Goal: Information Seeking & Learning: Check status

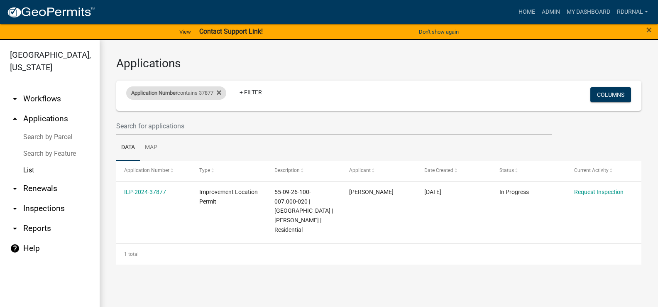
click at [209, 88] on div "Application Number contains 37877" at bounding box center [176, 92] width 100 height 13
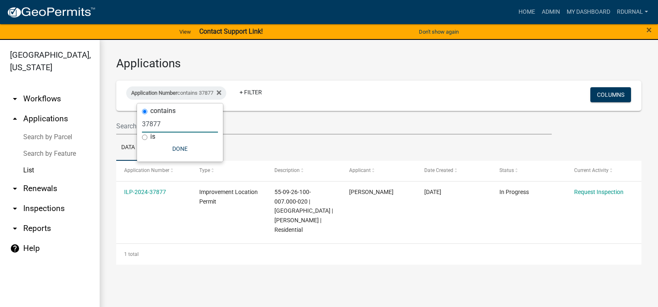
click at [178, 124] on input "37877" at bounding box center [180, 123] width 76 height 17
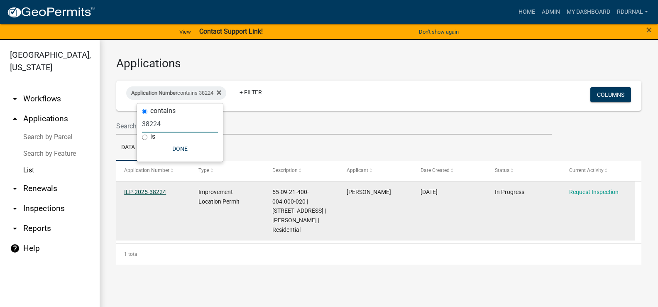
type input "38224"
click at [150, 190] on link "ILP-2025-38224" at bounding box center [145, 192] width 42 height 7
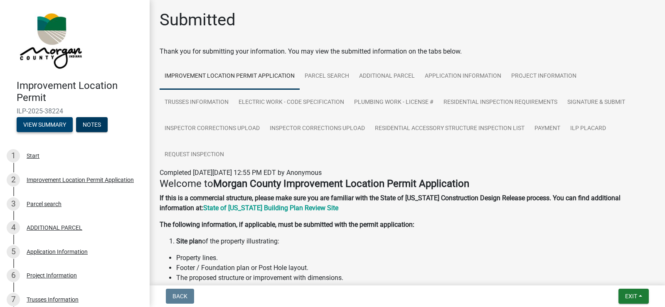
click at [45, 124] on button "View Summary" at bounding box center [45, 124] width 56 height 15
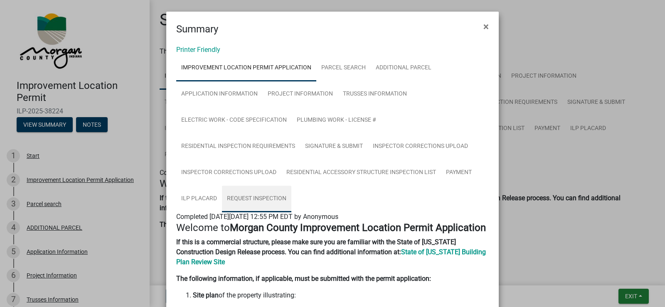
click at [254, 197] on link "Request Inspection" at bounding box center [256, 199] width 69 height 27
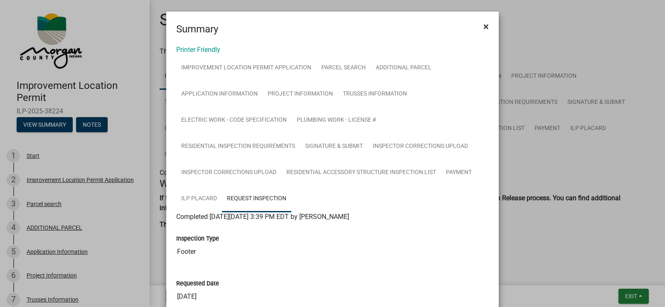
click at [485, 22] on span "×" at bounding box center [485, 27] width 5 height 12
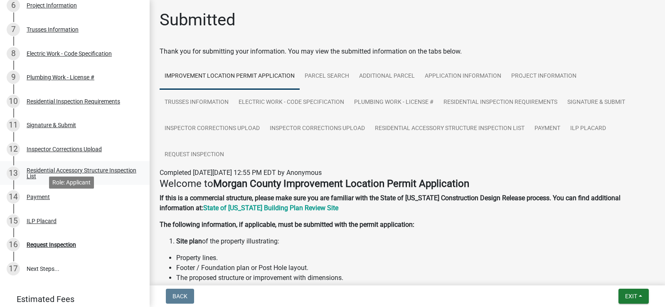
scroll to position [249, 0]
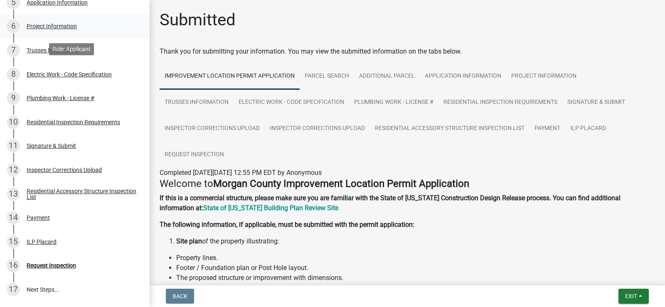
click at [50, 24] on div "Project Information" at bounding box center [52, 26] width 50 height 6
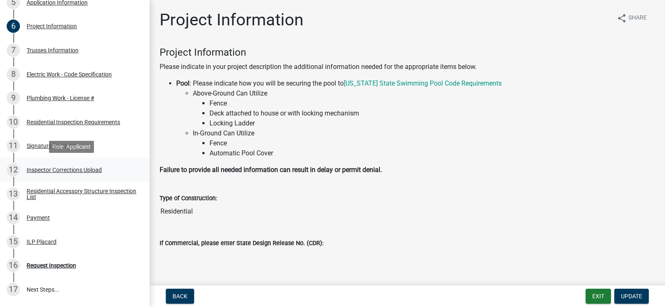
click at [77, 171] on div "Inspector Corrections Upload" at bounding box center [64, 170] width 75 height 6
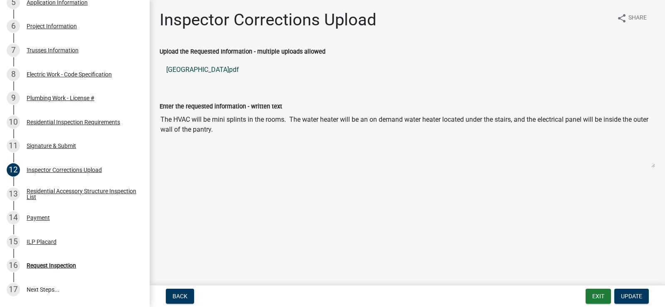
click at [198, 69] on link "Blue Bluff House.pdf" at bounding box center [406, 70] width 495 height 20
click at [56, 27] on div "Project Information" at bounding box center [52, 26] width 50 height 6
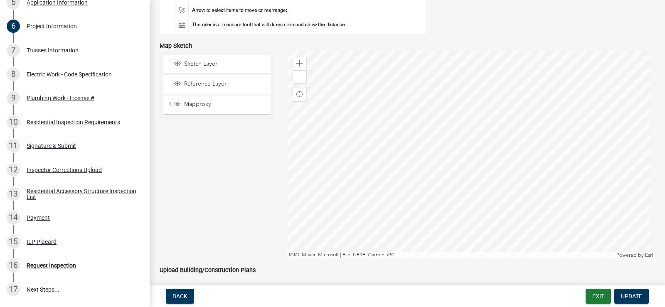
scroll to position [1495, 0]
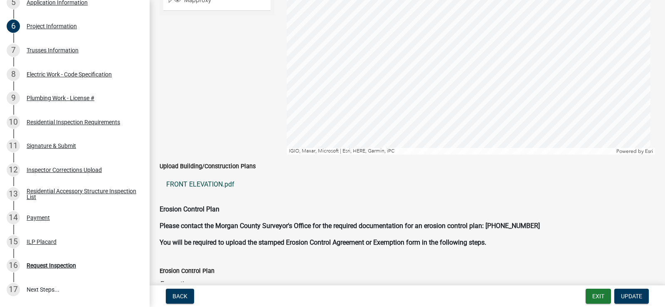
click at [195, 185] on link "FRONT ELEVATION.pdf" at bounding box center [406, 184] width 495 height 20
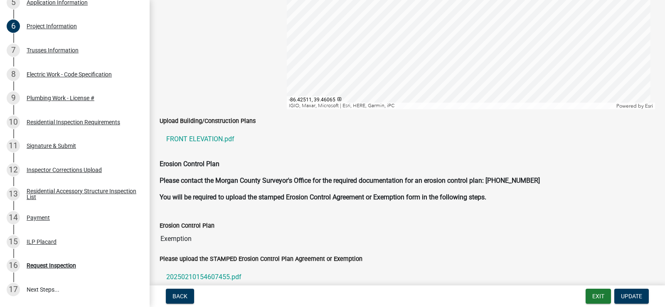
scroll to position [1537, 0]
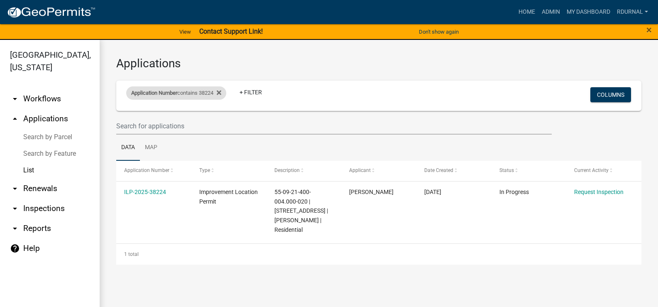
click at [190, 90] on div "Application Number contains 38224" at bounding box center [176, 92] width 100 height 13
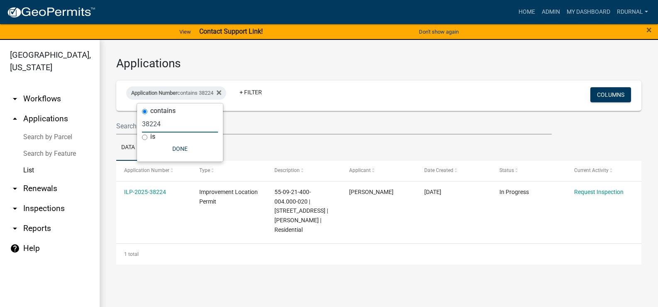
click at [169, 126] on input "38224" at bounding box center [180, 123] width 76 height 17
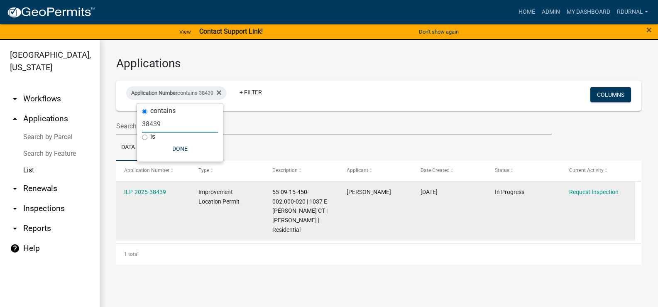
type input "38439"
click at [148, 187] on div "ILP-2025-38439" at bounding box center [153, 192] width 58 height 10
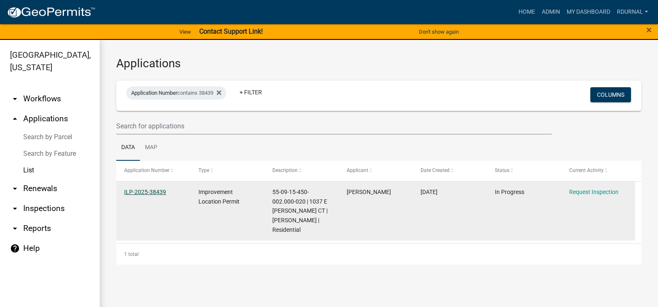
click at [148, 189] on link "ILP-2025-38439" at bounding box center [145, 192] width 42 height 7
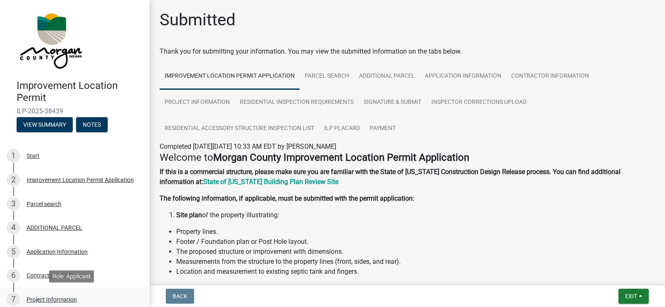
click at [61, 298] on div "Project Information" at bounding box center [52, 300] width 50 height 6
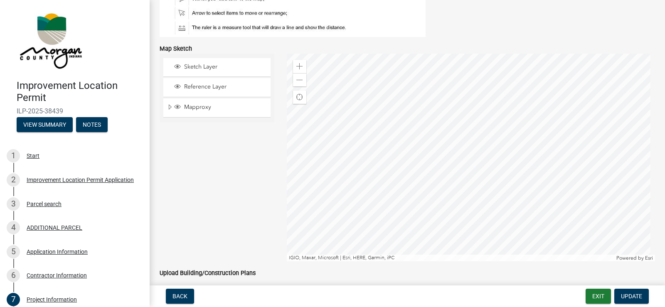
scroll to position [1537, 0]
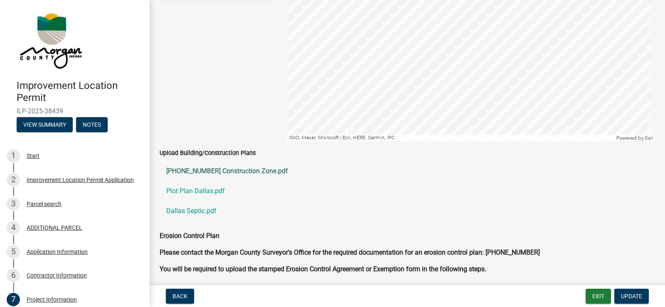
click at [210, 169] on link "20-2688-00 Construction Zone.pdf" at bounding box center [406, 171] width 495 height 20
click at [207, 191] on link "Plot Plan Dallas.pdf" at bounding box center [406, 191] width 495 height 20
click at [193, 213] on link "Dallas Septic.pdf" at bounding box center [406, 211] width 495 height 20
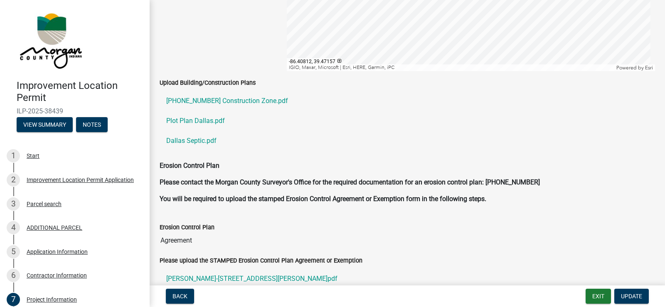
scroll to position [1673, 0]
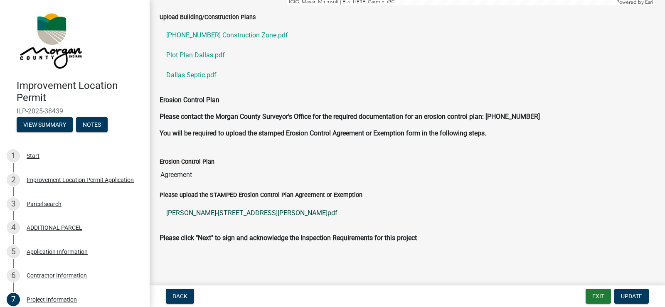
click at [223, 211] on link "Britt-1037 E Woodall Ct.pdf" at bounding box center [406, 213] width 495 height 20
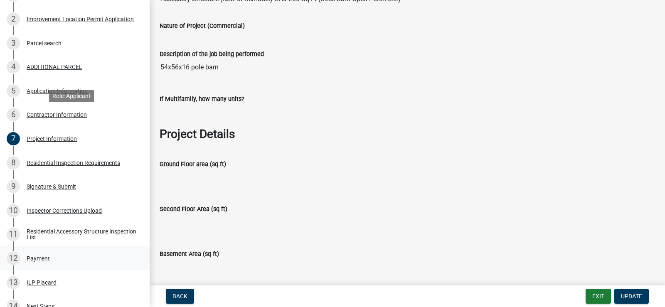
scroll to position [166, 0]
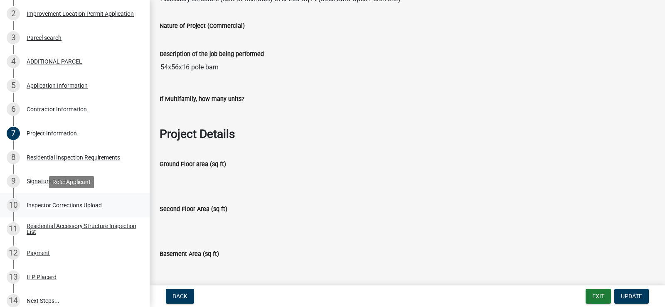
click at [93, 204] on div "Inspector Corrections Upload" at bounding box center [64, 205] width 75 height 6
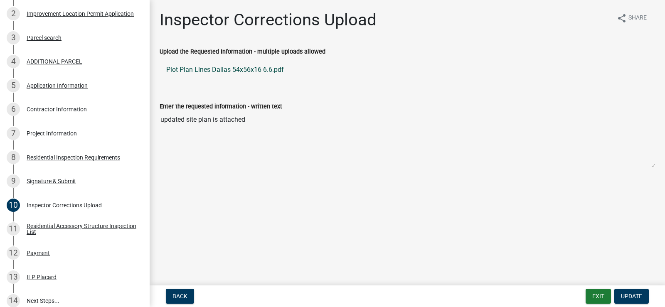
click at [258, 66] on link "Plot Plan Lines Dallas 54x56x16 6.6.pdf" at bounding box center [406, 70] width 495 height 20
click at [51, 132] on div "Project Information" at bounding box center [52, 133] width 50 height 6
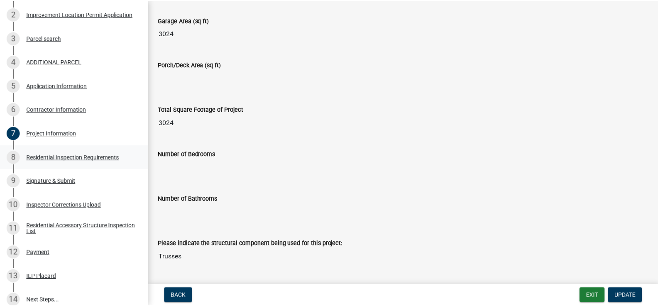
scroll to position [498, 0]
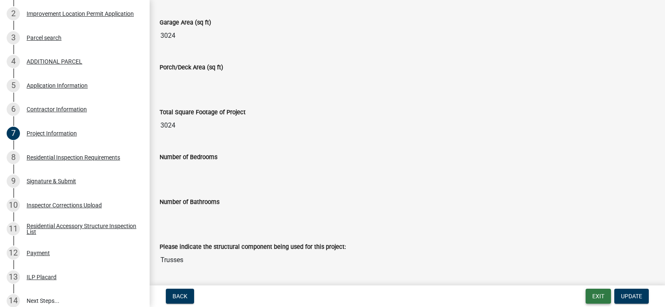
click at [597, 294] on button "Exit" at bounding box center [597, 296] width 25 height 15
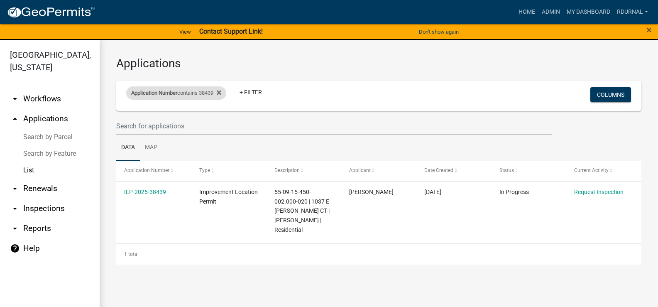
click at [196, 90] on div "Application Number contains 38439" at bounding box center [176, 92] width 100 height 13
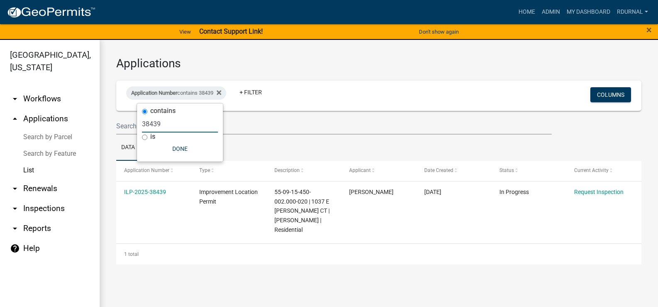
click at [168, 126] on input "38439" at bounding box center [180, 123] width 76 height 17
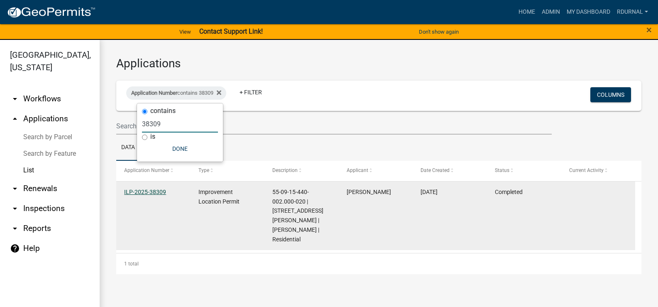
type input "38309"
click at [148, 191] on link "ILP-2025-38309" at bounding box center [145, 192] width 42 height 7
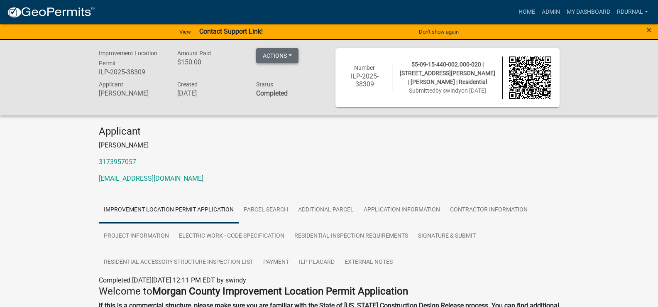
click at [296, 55] on button "Actions" at bounding box center [277, 55] width 42 height 15
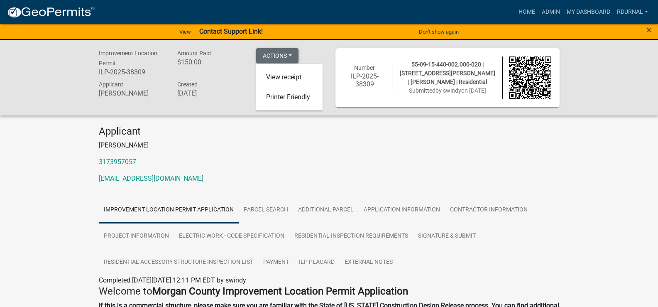
click at [296, 55] on button "Actions" at bounding box center [277, 55] width 42 height 15
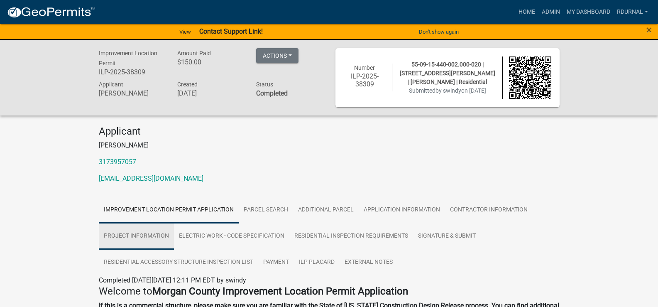
click at [145, 238] on link "Project Information" at bounding box center [136, 236] width 75 height 27
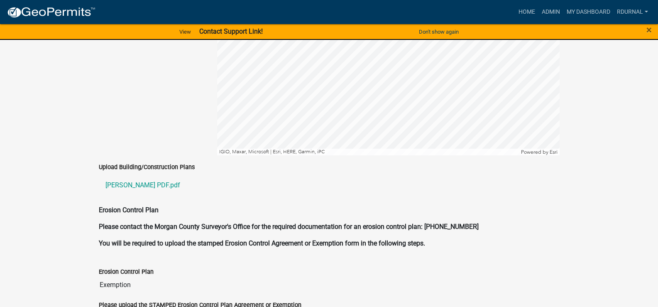
scroll to position [1578, 0]
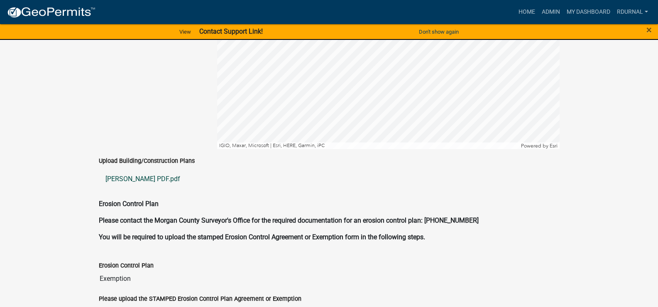
click at [139, 169] on link "HEDRICK PDF.pdf" at bounding box center [329, 179] width 461 height 20
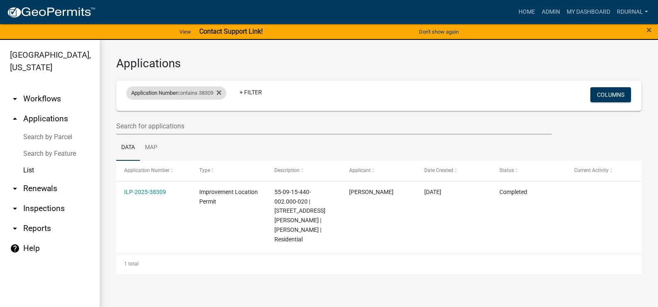
click at [213, 93] on div "Application Number contains 38309" at bounding box center [176, 92] width 100 height 13
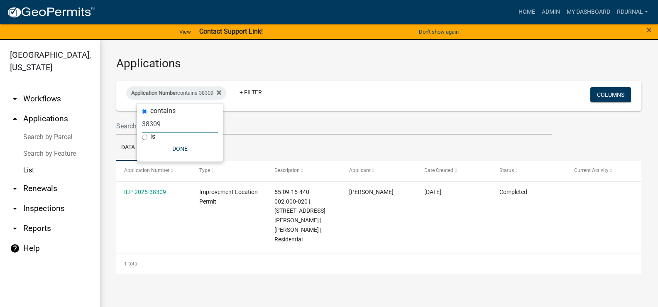
click at [167, 130] on input "38309" at bounding box center [180, 123] width 76 height 17
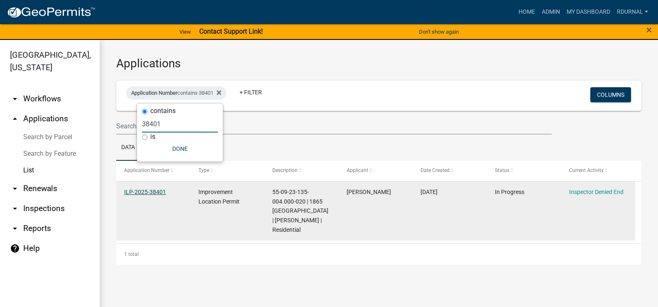
type input "38401"
click at [144, 194] on link "ILP-2025-38401" at bounding box center [145, 192] width 42 height 7
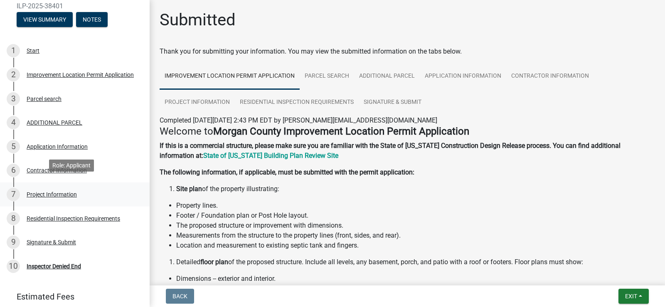
scroll to position [125, 0]
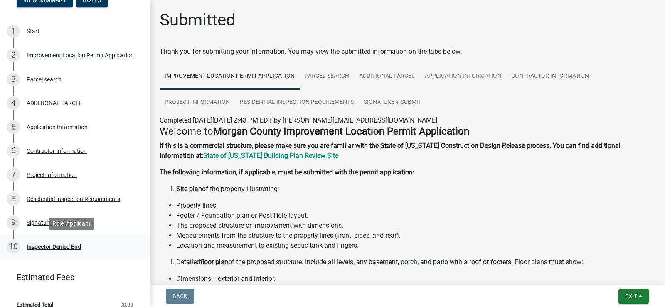
click at [49, 245] on div "Inspector Denied End" at bounding box center [54, 247] width 54 height 6
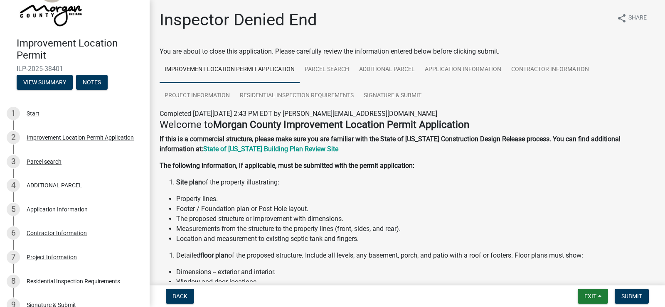
scroll to position [42, 0]
click at [37, 87] on button "View Summary" at bounding box center [45, 83] width 56 height 15
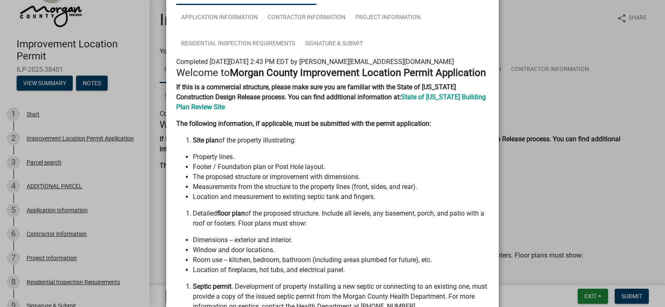
scroll to position [0, 0]
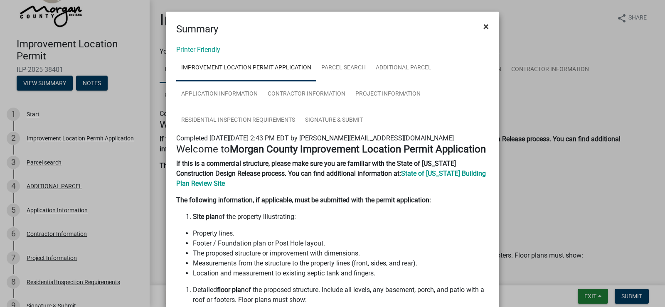
click at [483, 27] on span "×" at bounding box center [485, 27] width 5 height 12
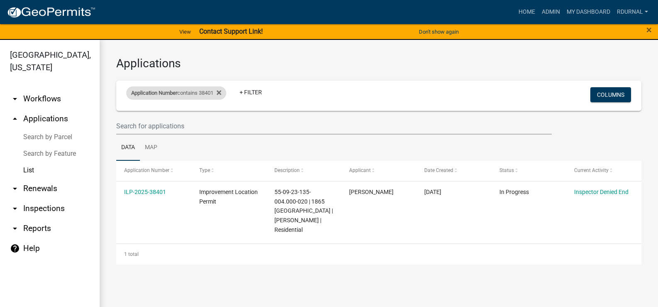
click at [196, 96] on div "Application Number contains 38401" at bounding box center [176, 92] width 100 height 13
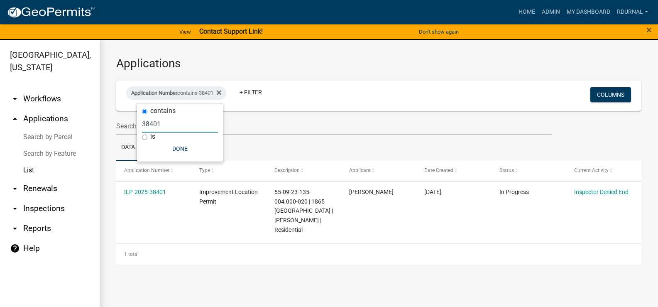
click at [171, 125] on input "38401" at bounding box center [180, 123] width 76 height 17
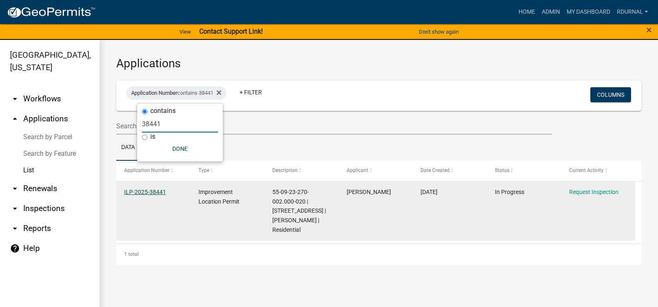
type input "38441"
click at [150, 190] on link "ILP-2025-38441" at bounding box center [145, 192] width 42 height 7
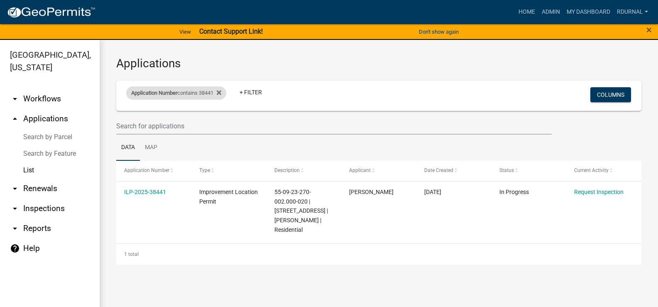
click at [168, 93] on span "Application Number" at bounding box center [154, 93] width 46 height 6
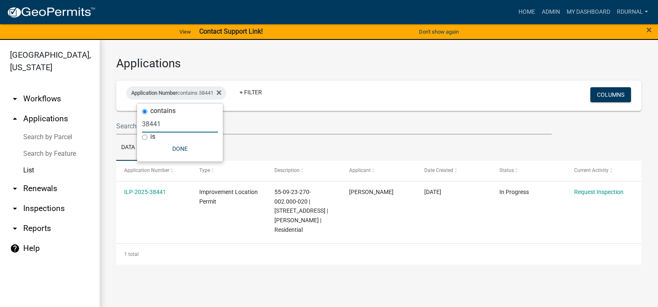
drag, startPoint x: 174, startPoint y: 128, endPoint x: 161, endPoint y: 129, distance: 12.9
click at [161, 129] on input "38441" at bounding box center [180, 123] width 76 height 17
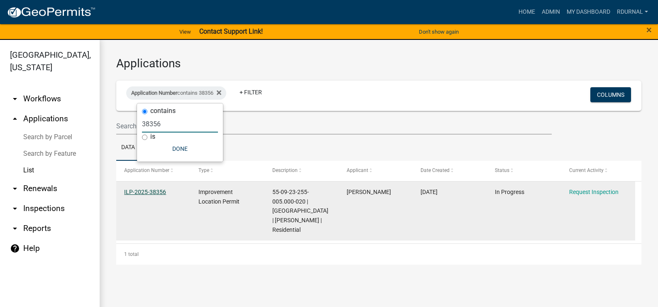
type input "38356"
click at [153, 193] on link "ILP-2025-38356" at bounding box center [145, 192] width 42 height 7
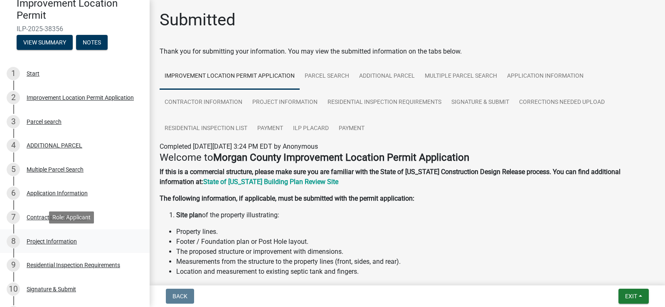
scroll to position [83, 0]
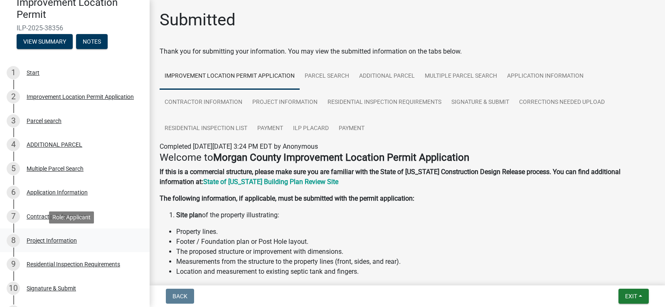
click at [61, 239] on div "Project Information" at bounding box center [52, 241] width 50 height 6
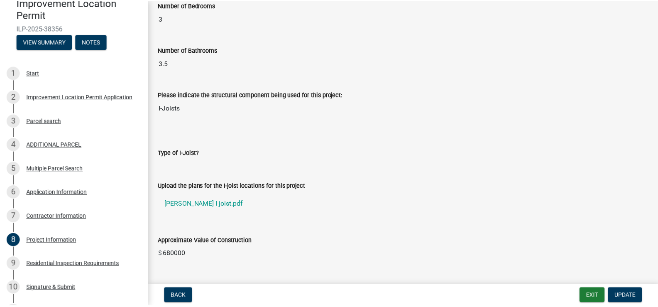
scroll to position [665, 0]
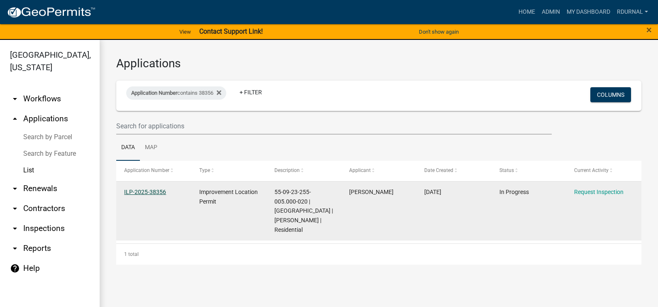
click at [145, 193] on link "ILP-2025-38356" at bounding box center [145, 192] width 42 height 7
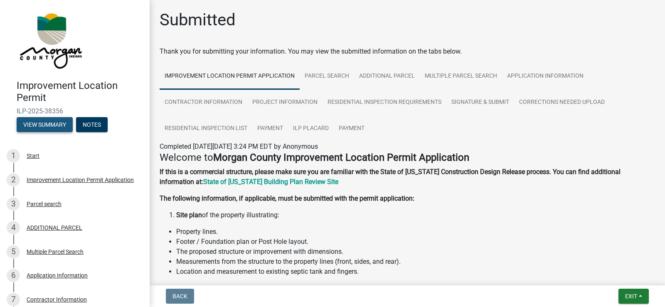
click at [54, 128] on button "View Summary" at bounding box center [45, 124] width 56 height 15
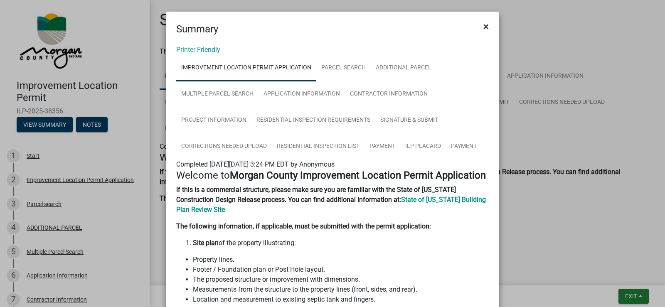
click at [483, 27] on span "×" at bounding box center [485, 27] width 5 height 12
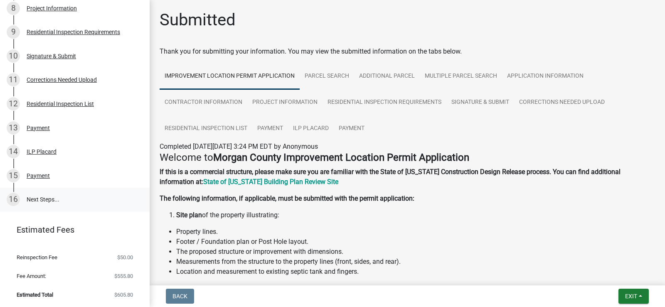
scroll to position [316, 0]
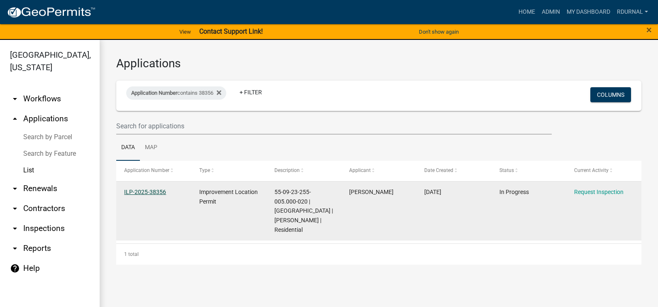
click at [146, 192] on link "ILP-2025-38356" at bounding box center [145, 192] width 42 height 7
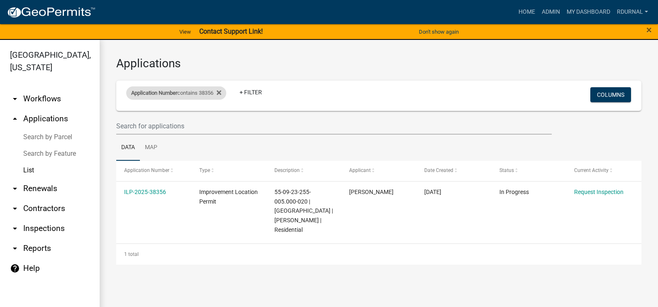
click at [203, 89] on div "Application Number contains 38356" at bounding box center [176, 92] width 100 height 13
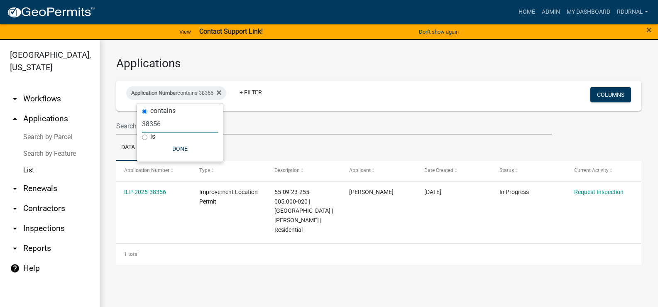
click at [179, 128] on input "38356" at bounding box center [180, 123] width 76 height 17
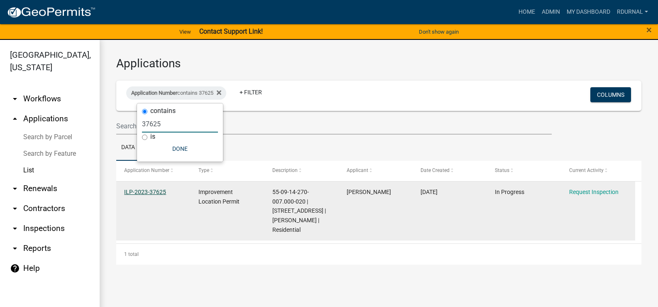
type input "37625"
click at [142, 191] on link "ILP-2023-37625" at bounding box center [145, 192] width 42 height 7
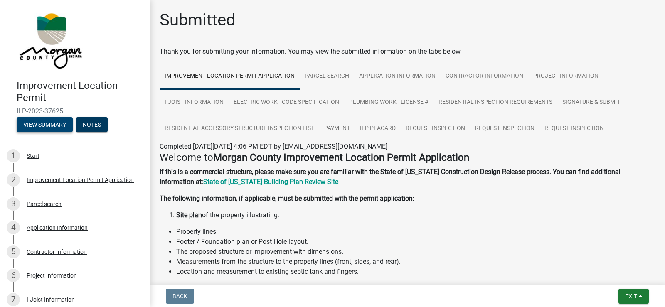
click at [47, 126] on button "View Summary" at bounding box center [45, 124] width 56 height 15
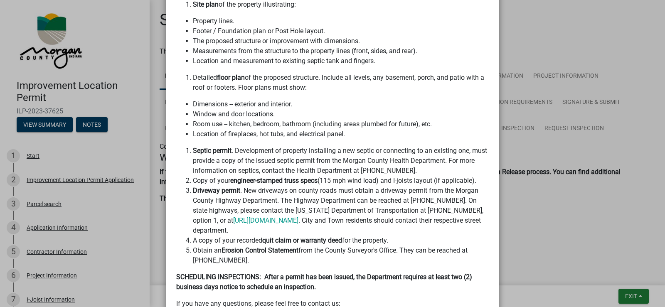
scroll to position [415, 0]
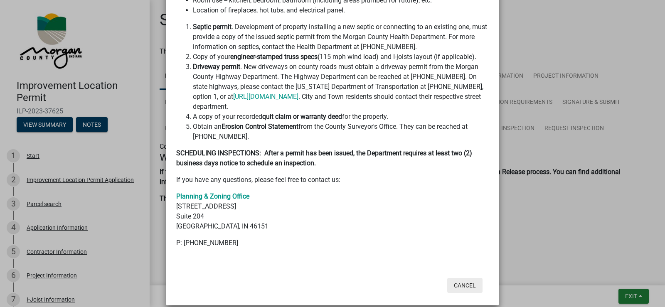
click at [460, 282] on button "Cancel" at bounding box center [464, 285] width 35 height 15
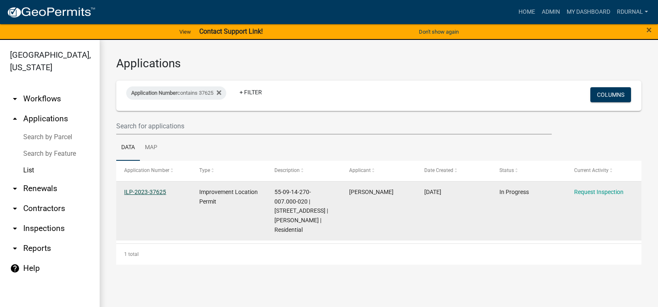
click at [161, 191] on link "ILP-2023-37625" at bounding box center [145, 192] width 42 height 7
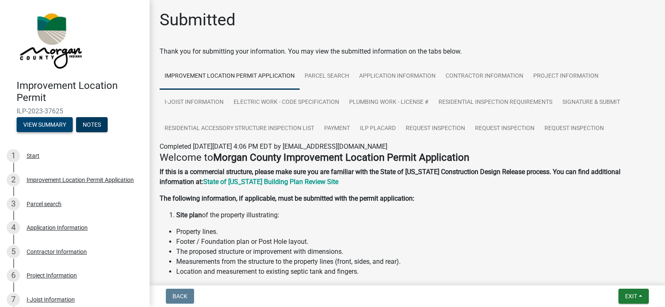
click at [52, 124] on button "View Summary" at bounding box center [45, 124] width 56 height 15
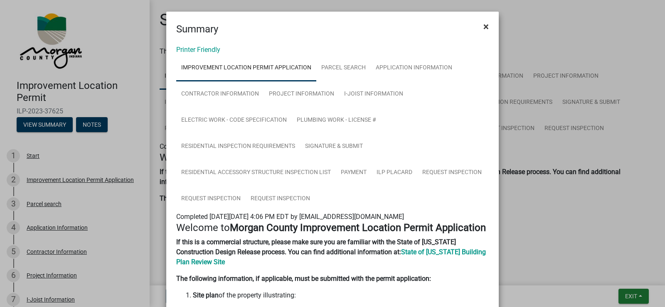
click at [487, 29] on button "×" at bounding box center [485, 26] width 19 height 23
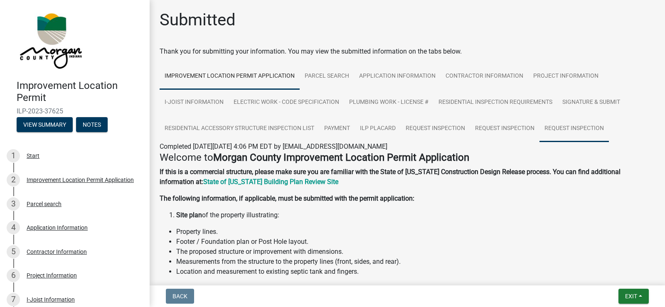
click at [580, 130] on link "Request Inspection" at bounding box center [573, 128] width 69 height 27
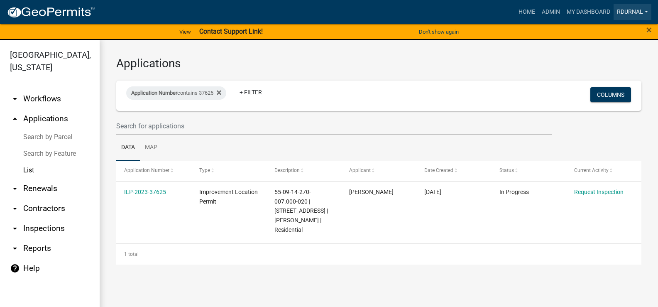
click at [646, 12] on link "rdurnal" at bounding box center [633, 12] width 38 height 16
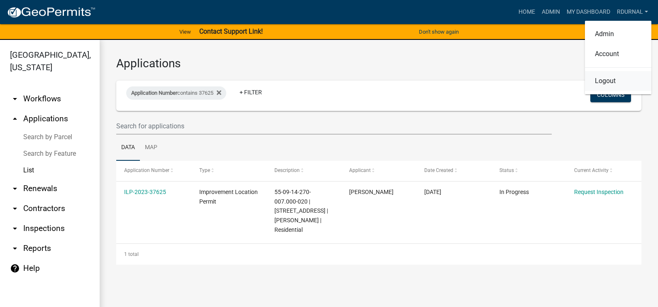
click at [602, 83] on link "Logout" at bounding box center [618, 81] width 66 height 20
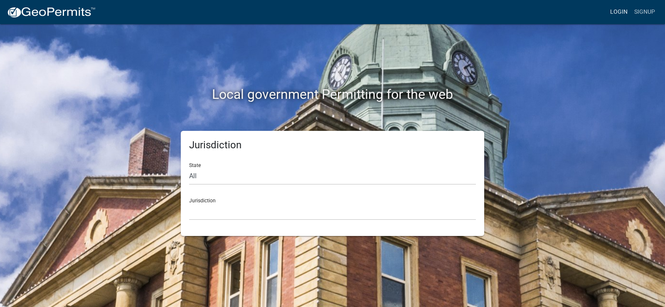
click at [621, 12] on link "Login" at bounding box center [618, 12] width 24 height 16
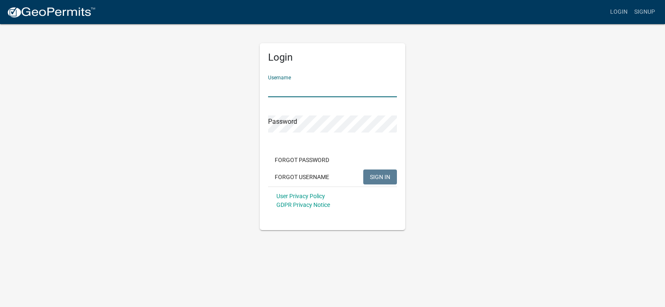
click at [302, 92] on input "Username" at bounding box center [332, 88] width 129 height 17
click at [302, 91] on input "Username" at bounding box center [332, 88] width 129 height 17
type input "r"
click at [302, 90] on input "Username" at bounding box center [332, 88] width 129 height 17
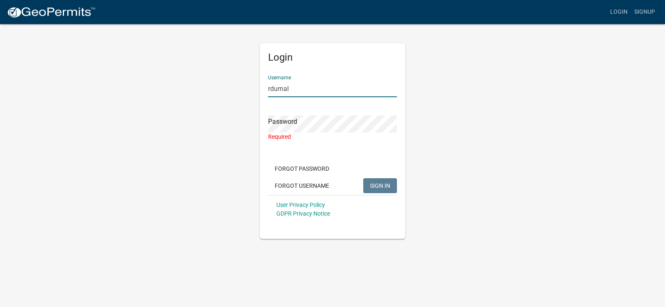
click at [300, 93] on input "rdurnal" at bounding box center [332, 88] width 129 height 17
click at [302, 93] on input "rdurnal" at bounding box center [332, 88] width 129 height 17
type input "rickdurnal"
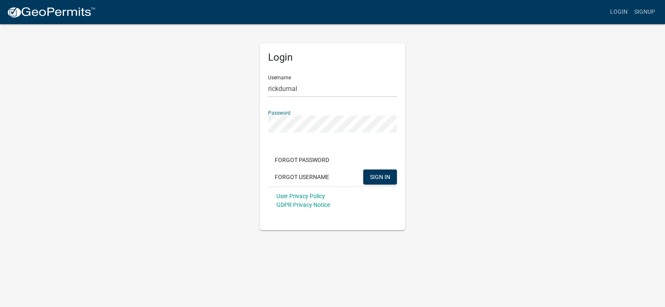
click at [363, 169] on button "SIGN IN" at bounding box center [380, 176] width 34 height 15
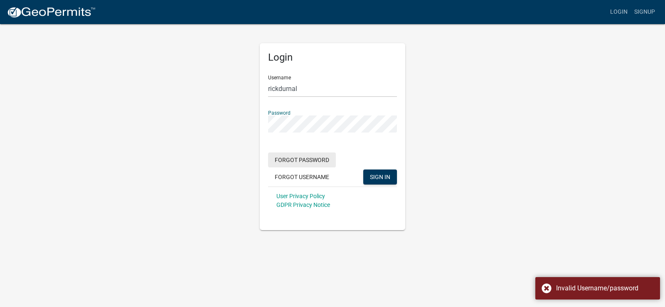
click at [305, 161] on button "Forgot Password" at bounding box center [302, 159] width 68 height 15
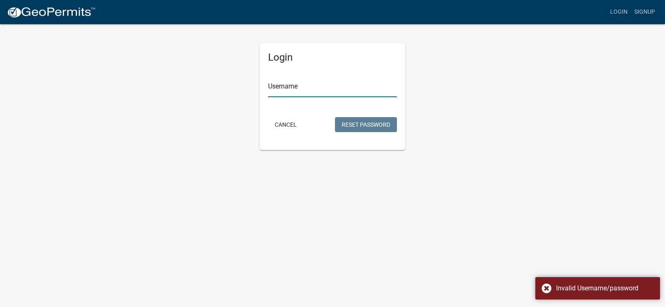
click at [292, 83] on input "Username" at bounding box center [332, 88] width 129 height 17
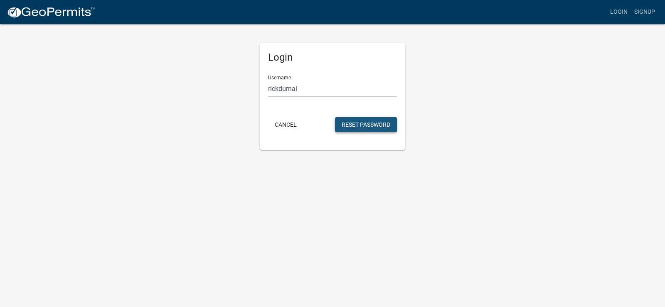
click at [370, 128] on button "Reset Password" at bounding box center [366, 124] width 62 height 15
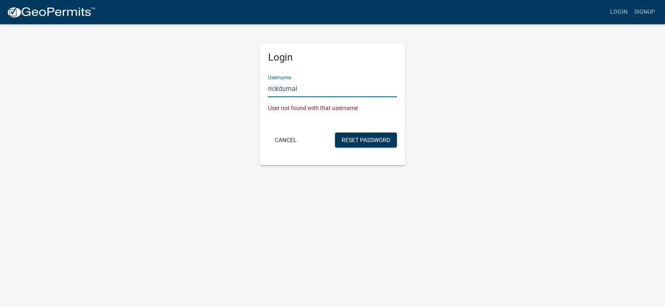
drag, startPoint x: 312, startPoint y: 89, endPoint x: 191, endPoint y: 108, distance: 122.2
click at [191, 108] on div "Login Username rickdurnal User not found with that username Cancel Reset Passwo…" at bounding box center [332, 94] width 473 height 142
type input "rdurnal"
click at [358, 138] on button "Reset Password" at bounding box center [366, 139] width 62 height 15
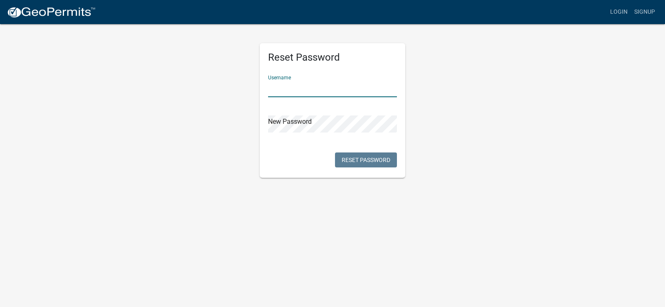
click at [308, 88] on input "text" at bounding box center [332, 88] width 129 height 17
type input "rdurnal"
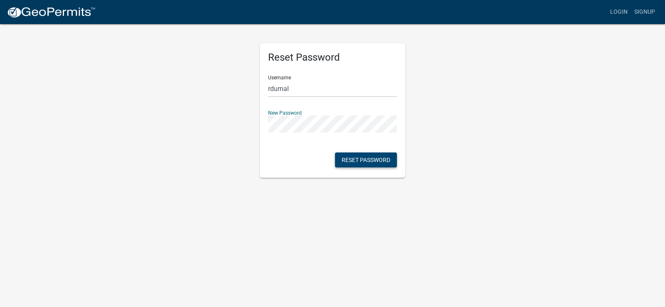
click at [364, 159] on button "Reset Password" at bounding box center [366, 159] width 62 height 15
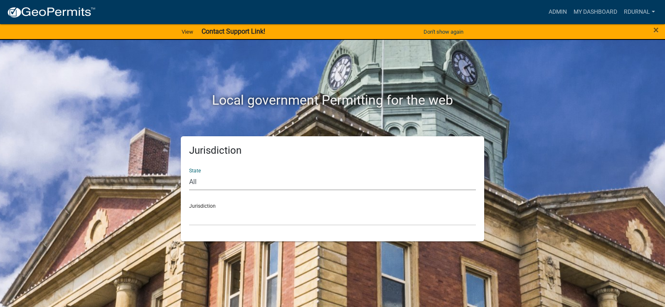
click at [233, 181] on select "All [US_STATE] [US_STATE] [US_STATE] [US_STATE] [US_STATE] [US_STATE] [US_STATE…" at bounding box center [332, 181] width 287 height 17
select select "[US_STATE]"
click at [189, 173] on select "All [US_STATE] [US_STATE] [US_STATE] [US_STATE] [US_STATE] [US_STATE] [US_STATE…" at bounding box center [332, 181] width 287 height 17
click at [226, 222] on select "City of [GEOGRAPHIC_DATA], [US_STATE] City of [GEOGRAPHIC_DATA], [US_STATE] Cit…" at bounding box center [332, 216] width 287 height 17
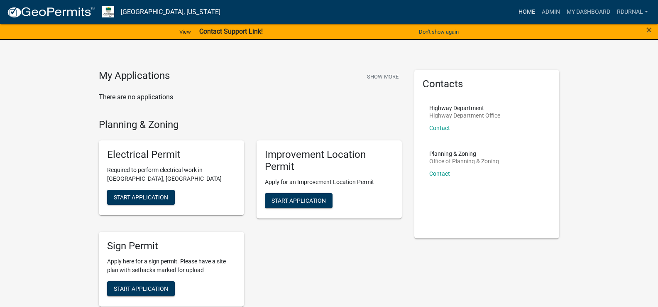
click at [531, 11] on link "Home" at bounding box center [526, 12] width 23 height 16
click at [575, 10] on link "My Dashboard" at bounding box center [589, 12] width 50 height 16
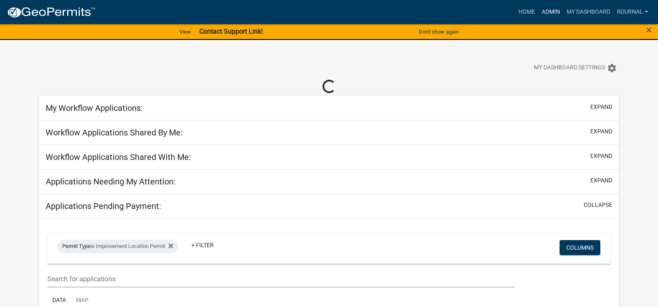
click at [551, 10] on link "Admin" at bounding box center [551, 12] width 25 height 16
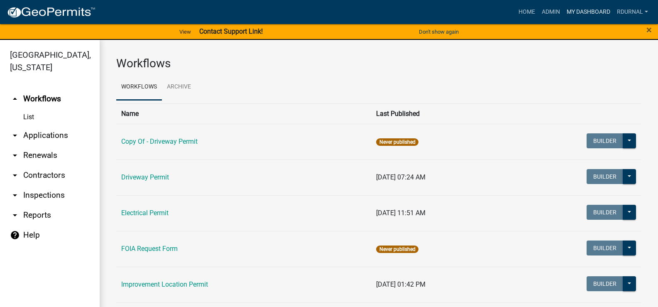
click at [597, 10] on link "My Dashboard" at bounding box center [589, 12] width 50 height 16
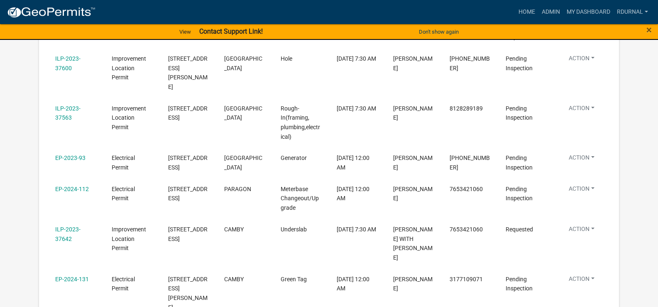
scroll to position [1918, 0]
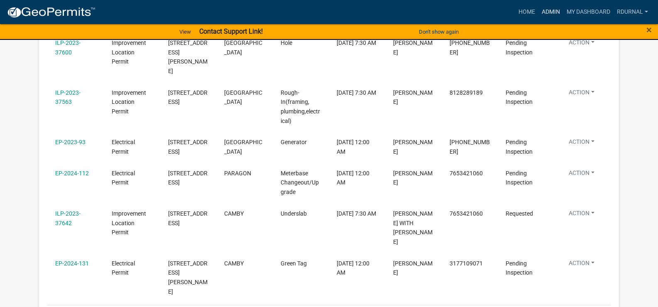
click at [554, 10] on link "Admin" at bounding box center [551, 12] width 25 height 16
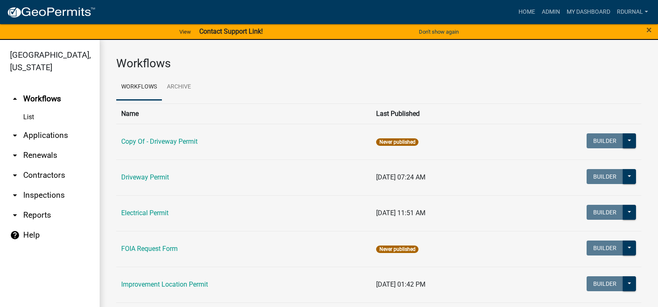
click at [41, 136] on link "arrow_drop_down Applications" at bounding box center [50, 135] width 100 height 20
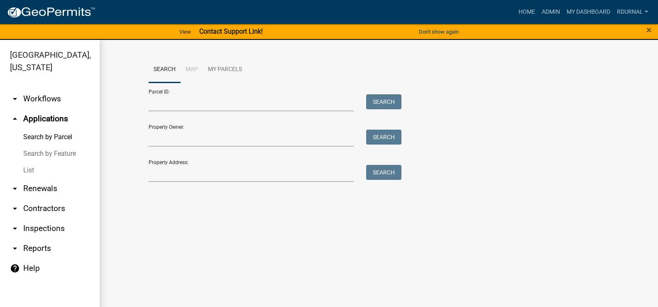
click at [44, 134] on link "Search by Parcel" at bounding box center [50, 137] width 100 height 17
click at [39, 155] on link "Search by Feature" at bounding box center [50, 153] width 100 height 17
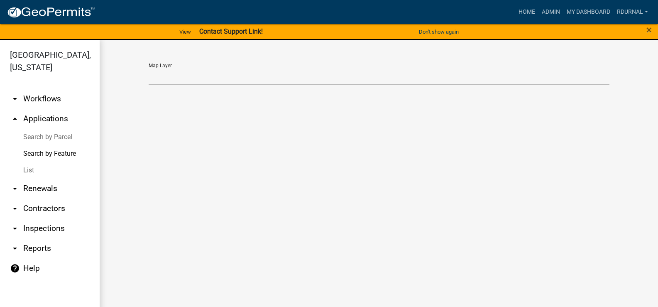
click at [30, 169] on link "List" at bounding box center [50, 170] width 100 height 17
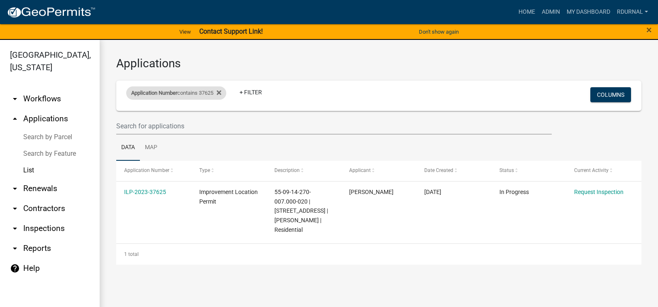
click at [206, 91] on div "Application Number contains 37625" at bounding box center [176, 92] width 100 height 13
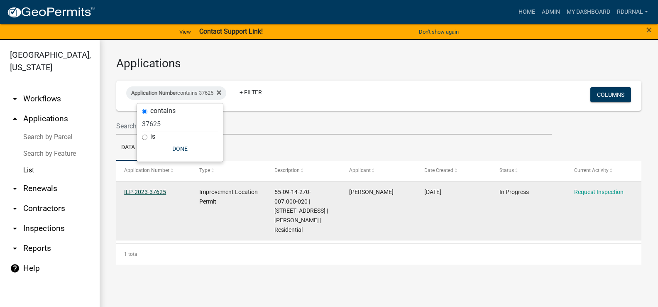
click at [141, 193] on link "ILP-2023-37625" at bounding box center [145, 192] width 42 height 7
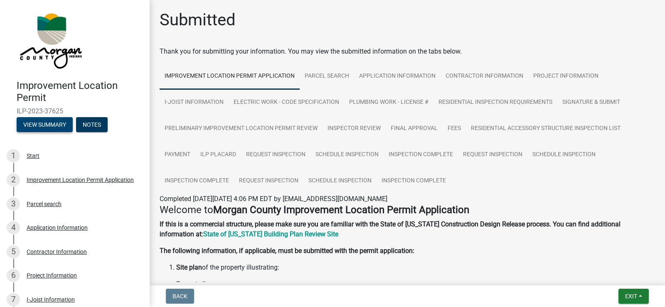
click at [23, 127] on button "View Summary" at bounding box center [45, 124] width 56 height 15
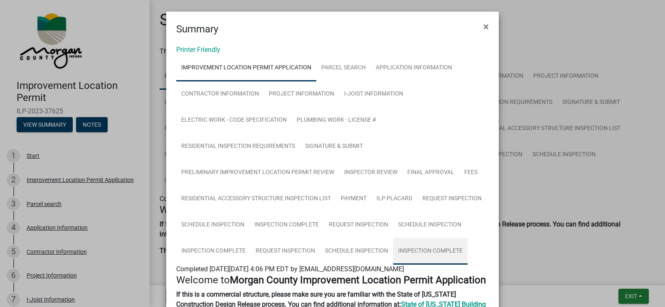
click at [432, 250] on link "Inspection Complete" at bounding box center [430, 251] width 74 height 27
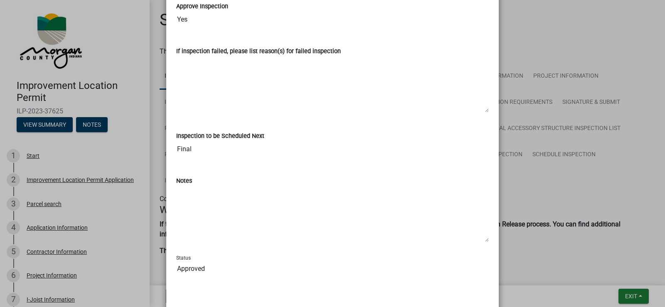
scroll to position [446, 0]
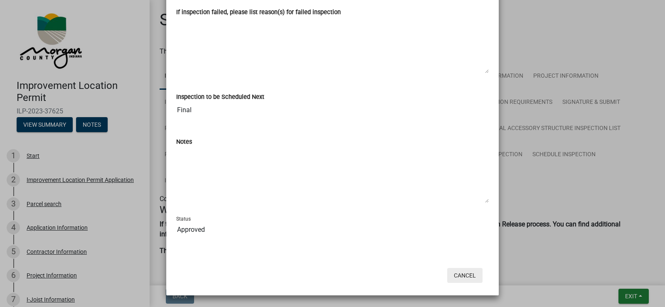
click at [465, 272] on button "Cancel" at bounding box center [464, 275] width 35 height 15
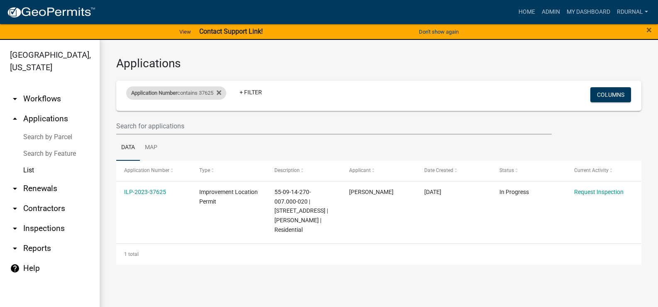
click at [174, 90] on span "Application Number" at bounding box center [154, 93] width 46 height 6
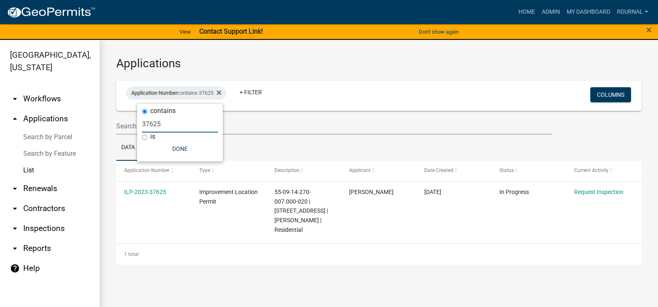
click at [173, 126] on input "37625" at bounding box center [180, 123] width 76 height 17
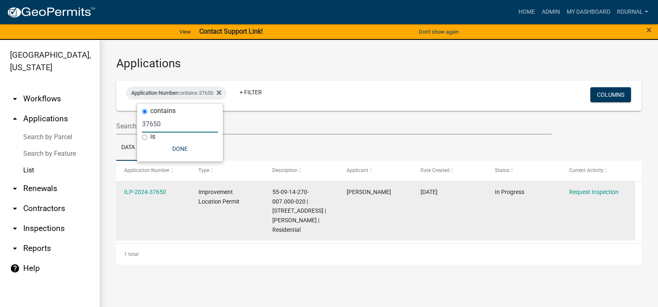
type input "37650"
click at [137, 195] on div "ILP-2024-37650" at bounding box center [153, 192] width 58 height 10
click at [137, 190] on link "ILP-2024-37650" at bounding box center [145, 192] width 42 height 7
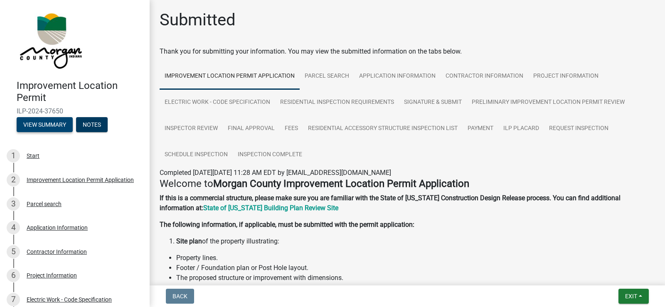
click at [51, 124] on button "View Summary" at bounding box center [45, 124] width 56 height 15
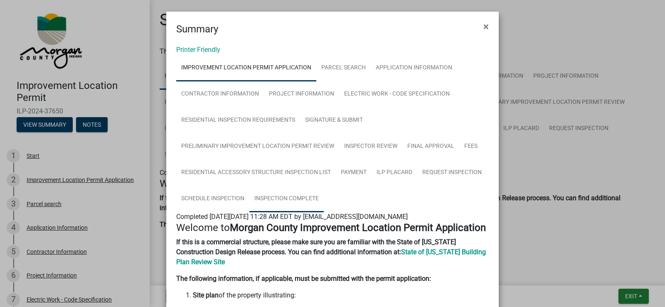
click at [297, 197] on link "Inspection Complete" at bounding box center [286, 199] width 74 height 27
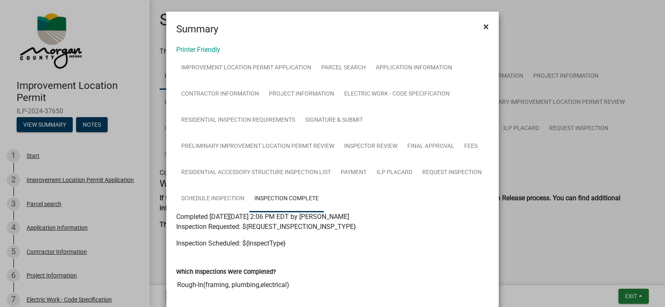
drag, startPoint x: 483, startPoint y: 24, endPoint x: 371, endPoint y: 25, distance: 111.3
click at [483, 24] on span "×" at bounding box center [485, 27] width 5 height 12
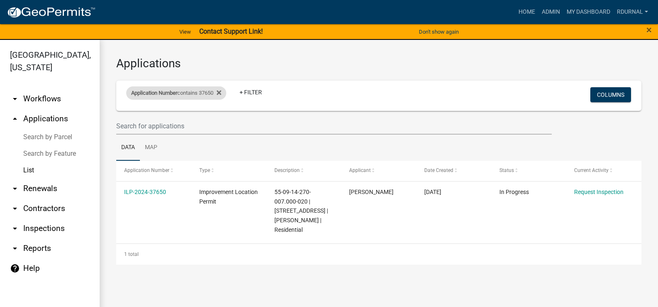
click at [183, 91] on div "Application Number contains 37650" at bounding box center [176, 92] width 100 height 13
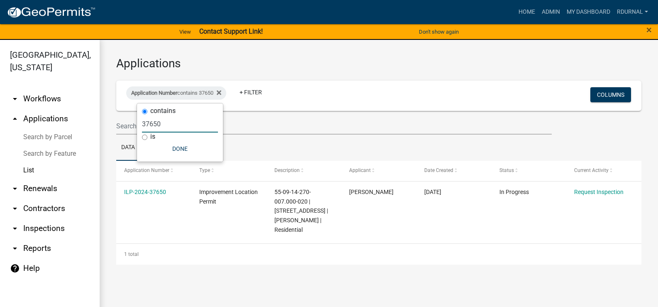
click at [172, 119] on input "37650" at bounding box center [180, 123] width 76 height 17
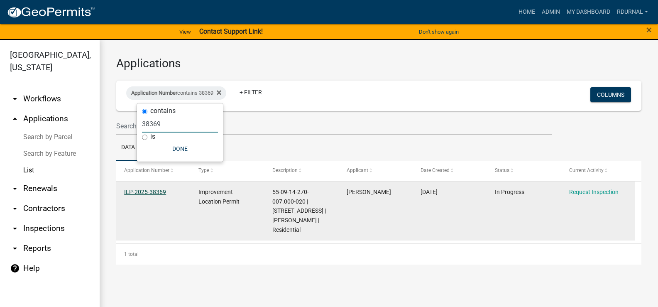
type input "38369"
click at [158, 191] on link "ILP-2025-38369" at bounding box center [145, 192] width 42 height 7
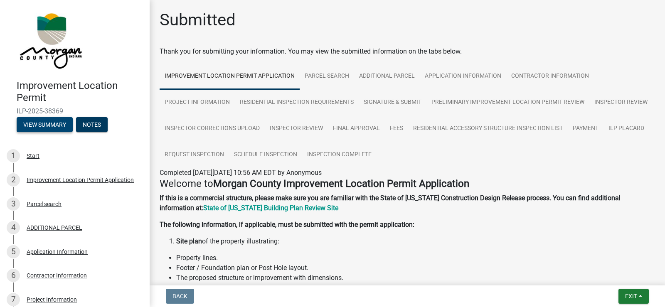
click at [46, 125] on button "View Summary" at bounding box center [45, 124] width 56 height 15
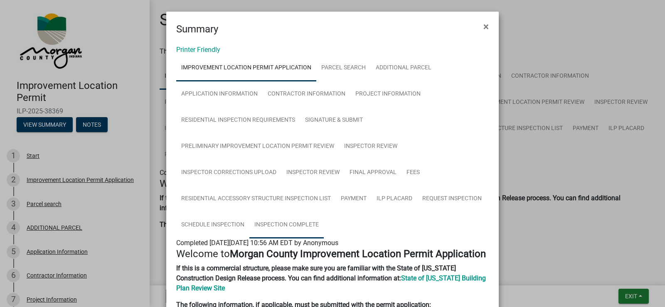
click at [268, 224] on link "Inspection Complete" at bounding box center [286, 225] width 74 height 27
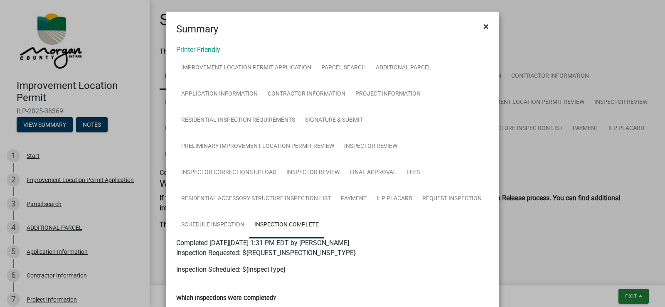
click at [483, 27] on span "×" at bounding box center [485, 27] width 5 height 12
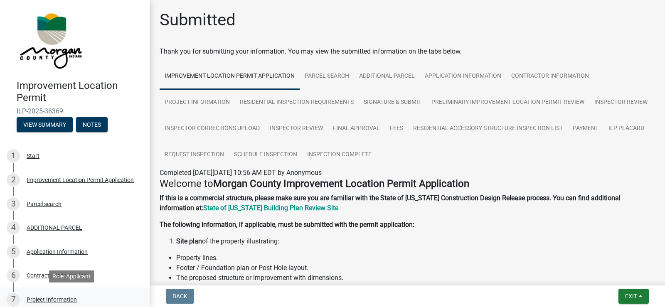
click at [55, 297] on div "Project Information" at bounding box center [52, 300] width 50 height 6
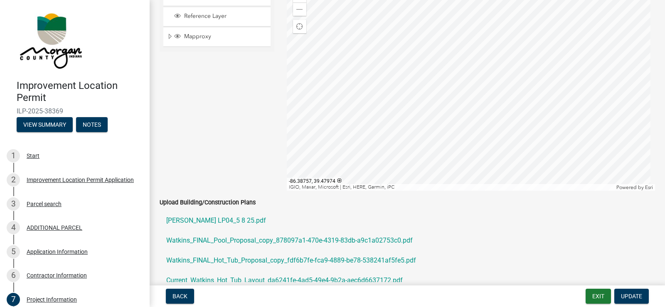
scroll to position [1578, 0]
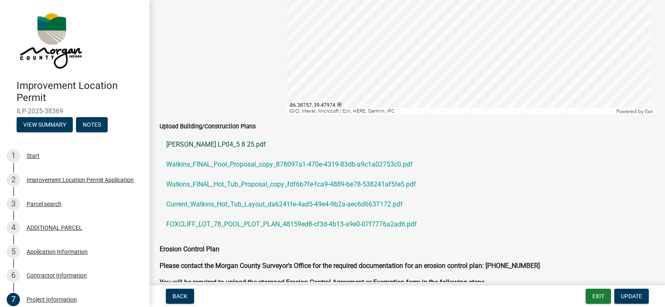
click at [222, 143] on link "[PERSON_NAME] LP04_5 8 25.pdf" at bounding box center [406, 145] width 495 height 20
click at [240, 164] on link "Watkins_FINAL_Pool_Proposal_copy_878097a1-470e-4319-83db-a9c1a02753c0.pdf" at bounding box center [406, 165] width 495 height 20
click at [251, 179] on link "Watkins_FINAL_Hot_Tub_Proposal_copy_fdf6b7fe-fca9-4889-be78-538241af5fe5.pdf" at bounding box center [406, 184] width 495 height 20
click at [317, 201] on link "Current_Watkins_Hot_Tub_Layout_da6241fe-4ad5-49e4-9b2a-aec6d6637172.pdf" at bounding box center [406, 204] width 495 height 20
click at [287, 224] on link "FOXCLIFF_LOT_78_POOL_PLOT_PLAN_48159ed8-cf3d-4b13-a9e0-07f7776a2ad6.pdf" at bounding box center [406, 224] width 495 height 20
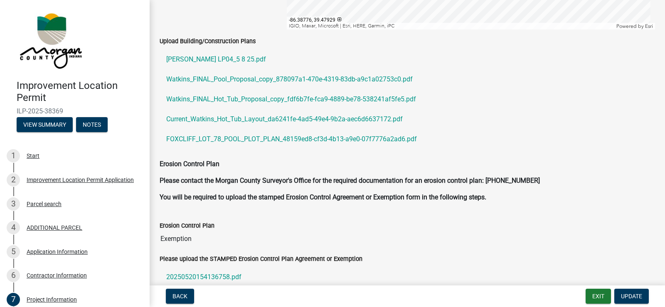
scroll to position [1727, 0]
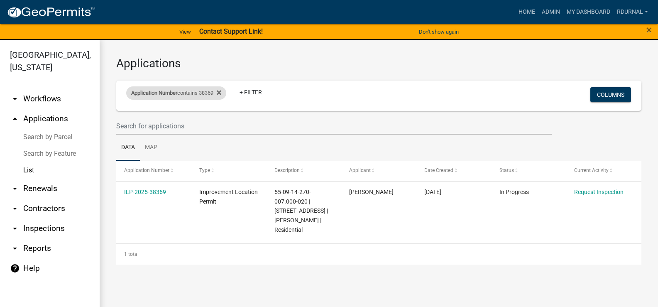
click at [168, 93] on span "Application Number" at bounding box center [154, 93] width 46 height 6
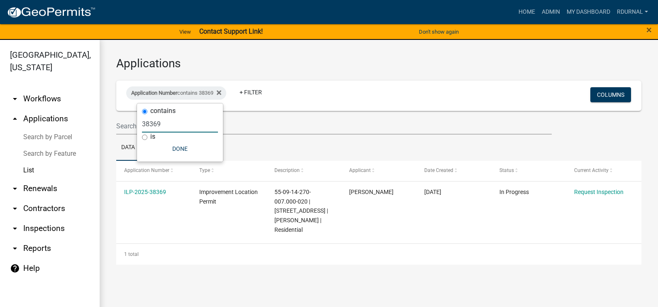
click at [167, 121] on input "38369" at bounding box center [180, 123] width 76 height 17
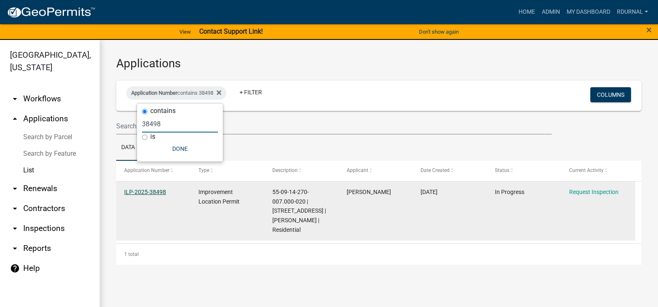
type input "38498"
click at [149, 189] on link "ILP-2025-38498" at bounding box center [145, 192] width 42 height 7
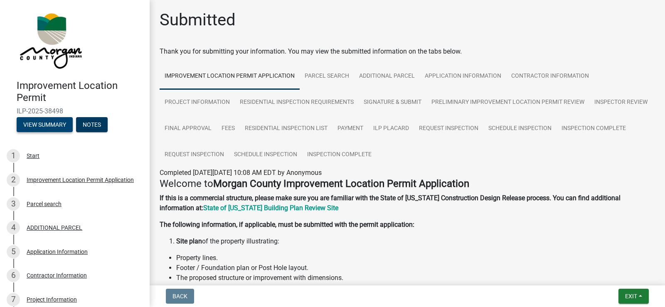
click at [57, 119] on button "View Summary" at bounding box center [45, 124] width 56 height 15
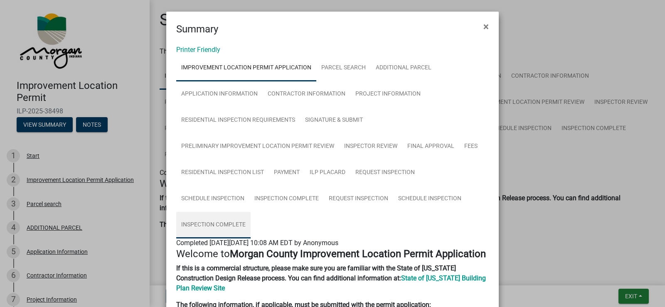
click at [208, 225] on link "Inspection Complete" at bounding box center [213, 225] width 74 height 27
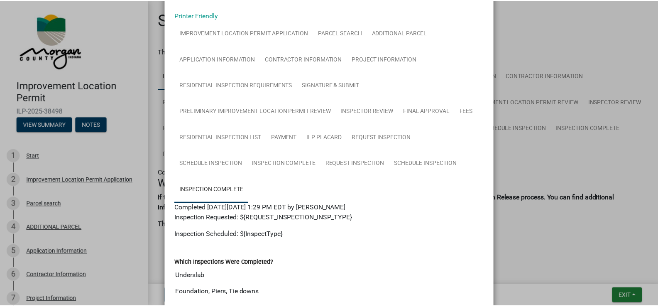
scroll to position [83, 0]
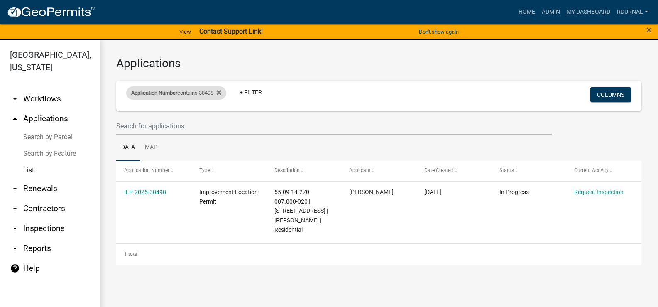
click at [165, 93] on span "Application Number" at bounding box center [154, 93] width 46 height 6
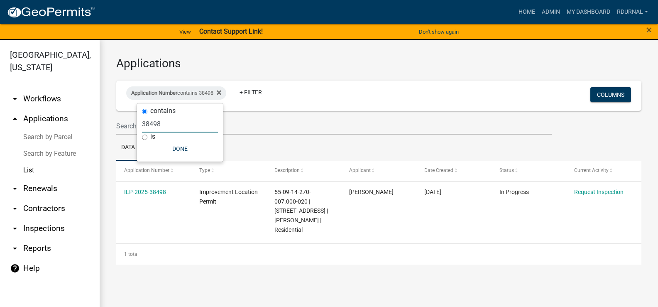
click at [174, 123] on input "38498" at bounding box center [180, 123] width 76 height 17
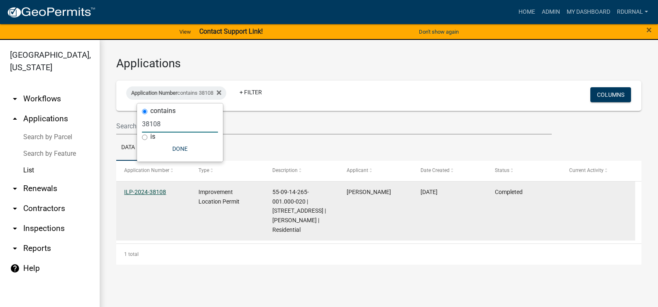
type input "38108"
click at [148, 194] on link "ILP-2024-38108" at bounding box center [145, 192] width 42 height 7
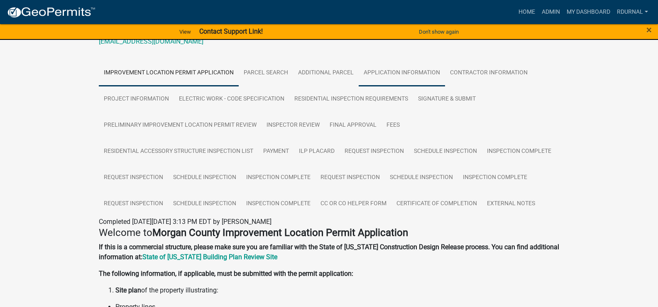
scroll to position [125, 0]
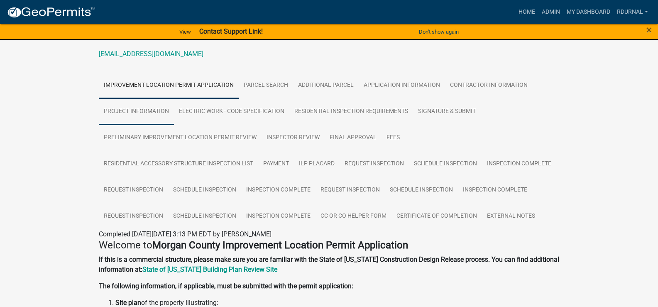
click at [157, 113] on link "Project Information" at bounding box center [136, 111] width 75 height 27
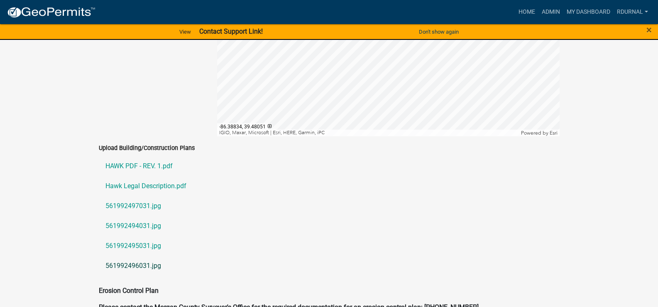
scroll to position [1809, 0]
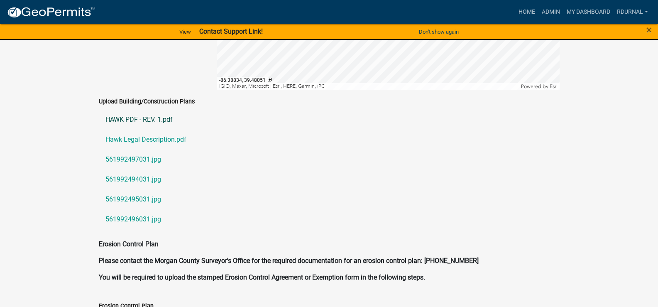
click at [143, 110] on link "HAWK PDF - REV. 1.pdf" at bounding box center [329, 120] width 461 height 20
click at [133, 152] on link "561992497031.jpg" at bounding box center [329, 160] width 461 height 20
click at [129, 171] on link "561992494031.jpg" at bounding box center [329, 179] width 461 height 20
click at [141, 189] on link "561992495031.jpg" at bounding box center [329, 199] width 461 height 20
click at [139, 209] on link "561992496031.jpg" at bounding box center [329, 219] width 461 height 20
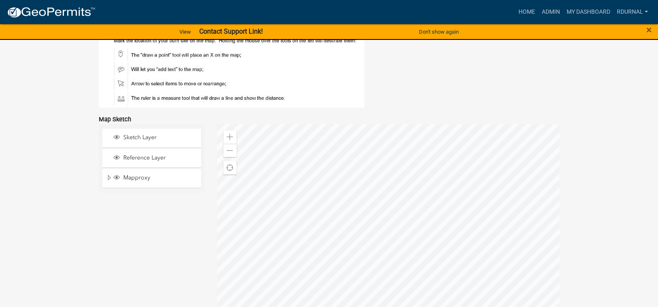
scroll to position [1569, 0]
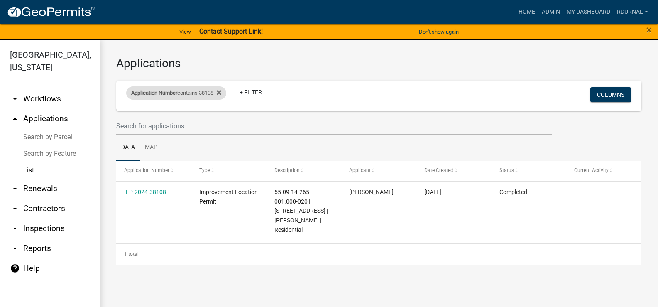
click at [200, 93] on div "Application Number contains 38108" at bounding box center [176, 92] width 100 height 13
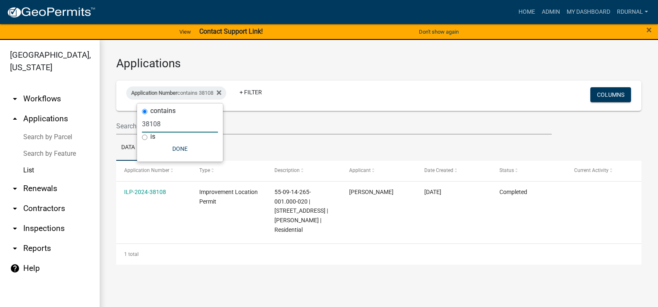
click at [177, 124] on input "38108" at bounding box center [180, 123] width 76 height 17
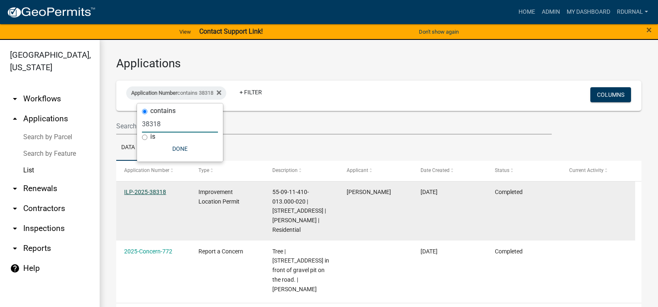
type input "38318"
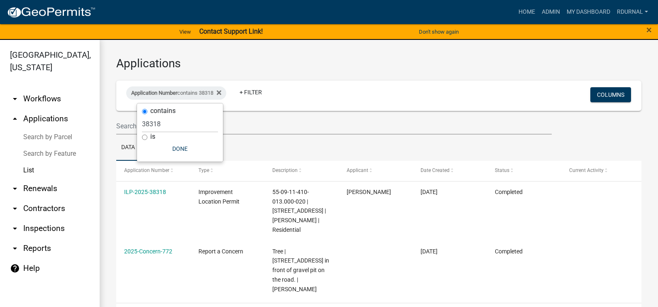
click at [157, 192] on link "ILP-2025-38318" at bounding box center [145, 192] width 42 height 7
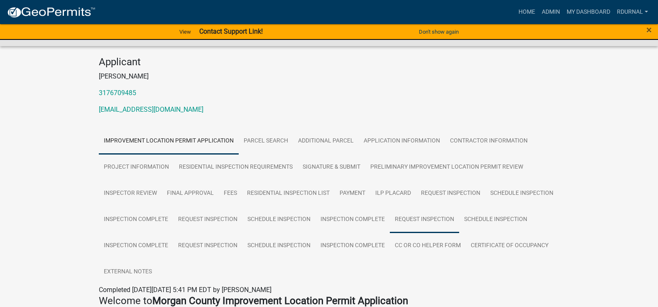
scroll to position [83, 0]
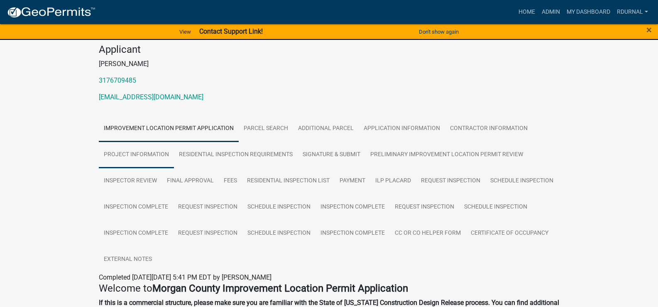
click at [124, 159] on link "Project Information" at bounding box center [136, 155] width 75 height 27
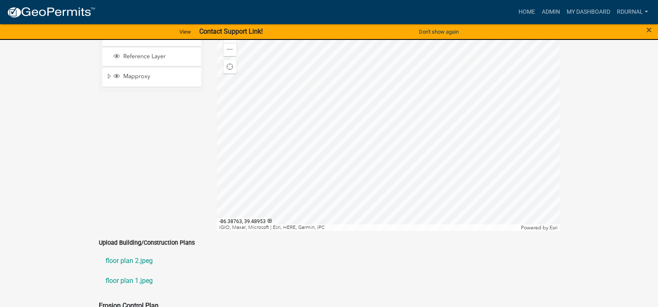
scroll to position [1744, 0]
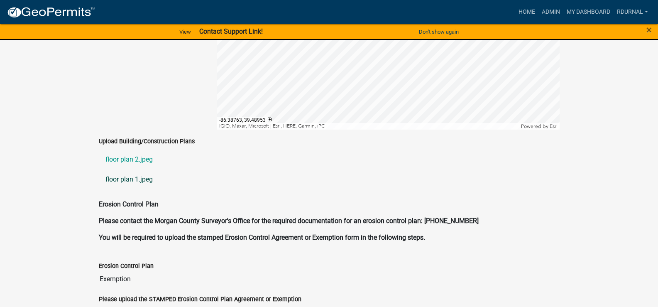
click at [138, 174] on link "floor plan 1.jpeg" at bounding box center [329, 179] width 461 height 20
click at [134, 169] on link "floor plan 1.jpeg" at bounding box center [329, 179] width 461 height 20
click at [145, 152] on link "floor plan 2.jpeg" at bounding box center [329, 160] width 461 height 20
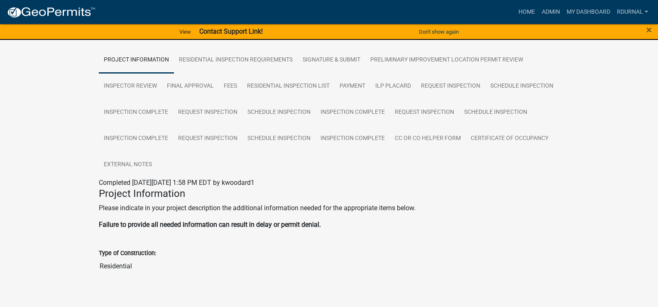
scroll to position [208, 0]
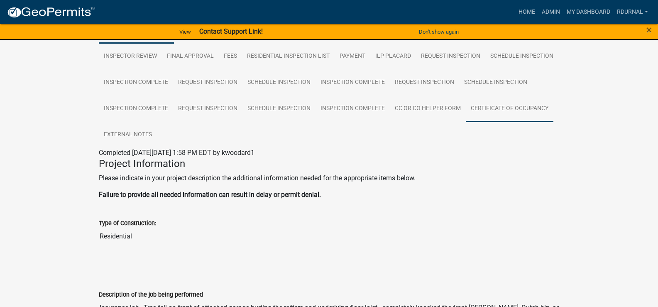
click at [500, 103] on link "Certificate of Occupancy" at bounding box center [510, 109] width 88 height 27
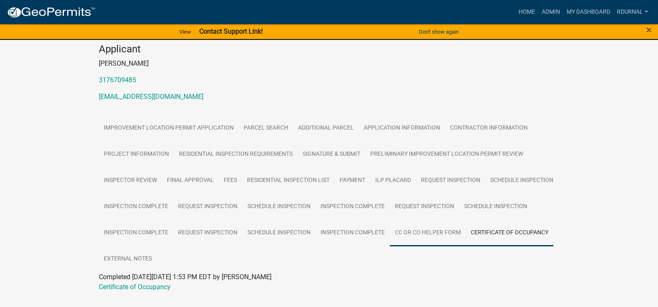
scroll to position [103, 0]
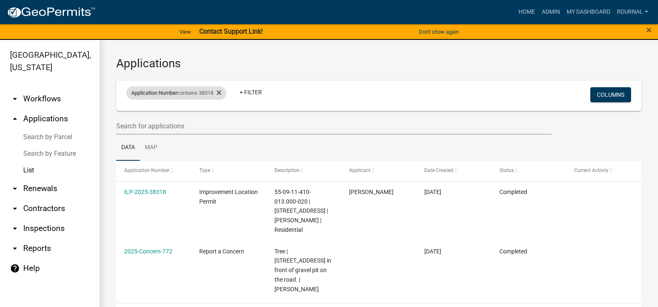
click at [188, 96] on div "Application Number contains 38318" at bounding box center [176, 92] width 100 height 13
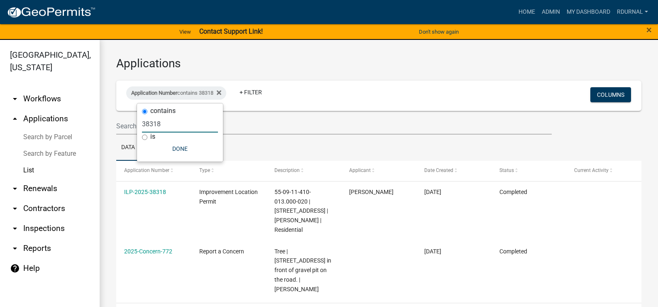
click at [169, 124] on input "38318" at bounding box center [180, 123] width 76 height 17
type input "3"
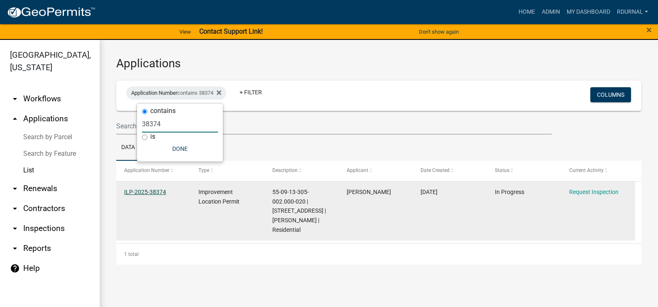
type input "38374"
click at [147, 190] on link "ILP-2025-38374" at bounding box center [145, 192] width 42 height 7
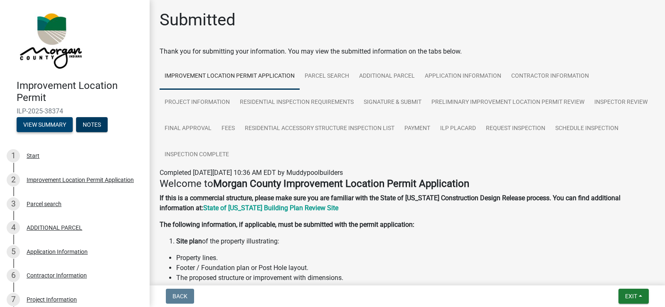
click at [43, 128] on button "View Summary" at bounding box center [45, 124] width 56 height 15
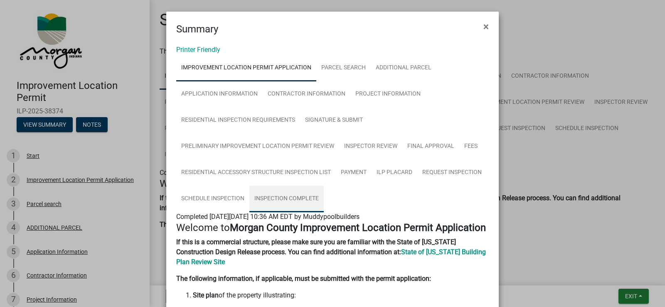
click at [286, 195] on link "Inspection Complete" at bounding box center [286, 199] width 74 height 27
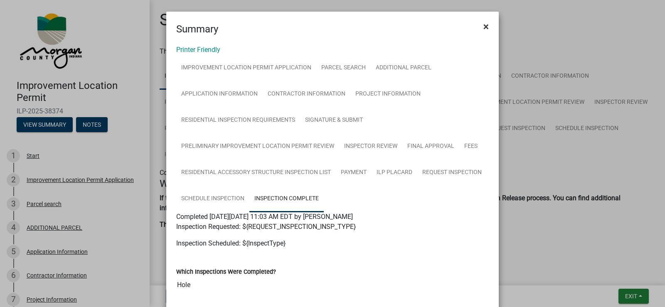
click at [483, 27] on span "×" at bounding box center [485, 27] width 5 height 12
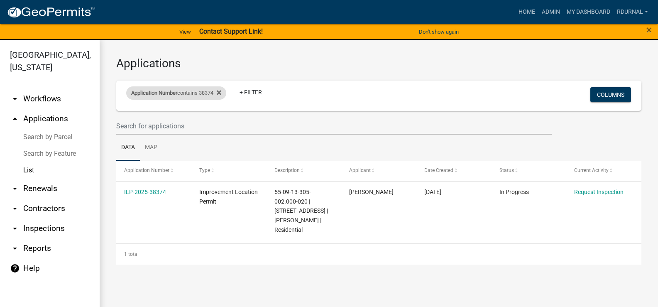
click at [203, 91] on div "Application Number contains 38374" at bounding box center [176, 92] width 100 height 13
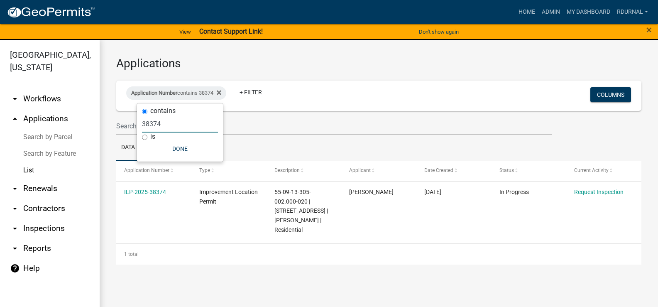
click at [181, 120] on input "38374" at bounding box center [180, 123] width 76 height 17
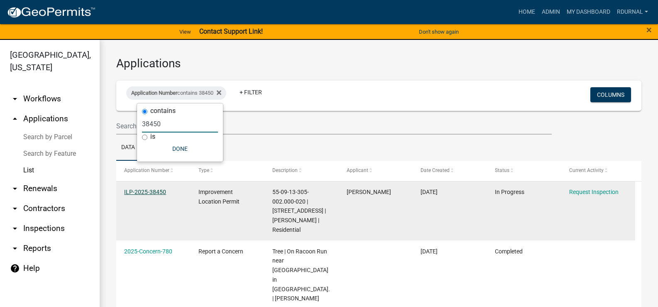
type input "38450"
click at [159, 189] on link "ILP-2025-38450" at bounding box center [145, 192] width 42 height 7
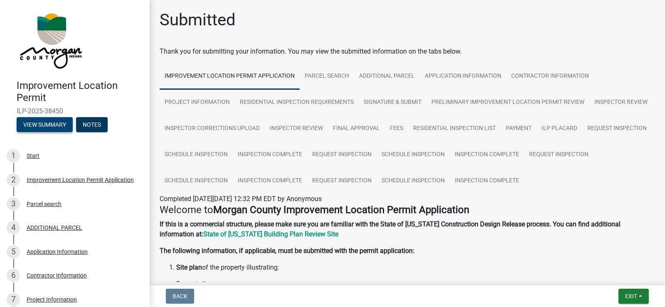
click at [52, 123] on button "View Summary" at bounding box center [45, 124] width 56 height 15
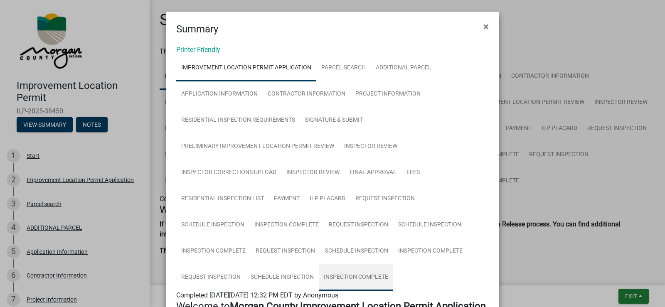
click at [338, 272] on link "Inspection Complete" at bounding box center [356, 277] width 74 height 27
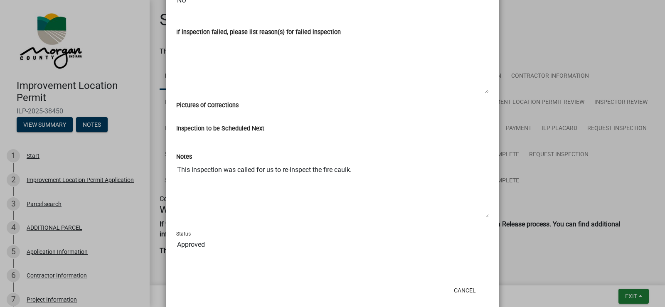
scroll to position [513, 0]
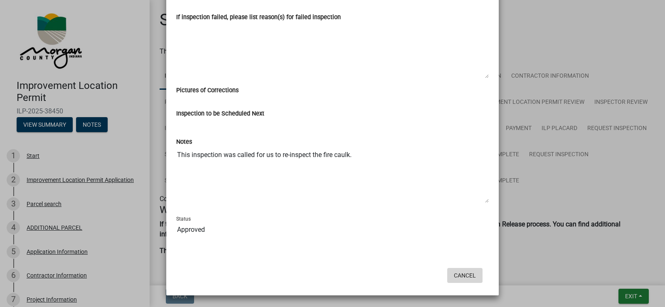
click at [456, 275] on button "Cancel" at bounding box center [464, 275] width 35 height 15
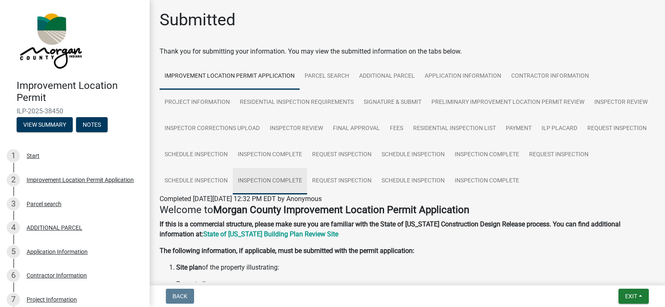
click at [307, 179] on link "Inspection Complete" at bounding box center [270, 181] width 74 height 27
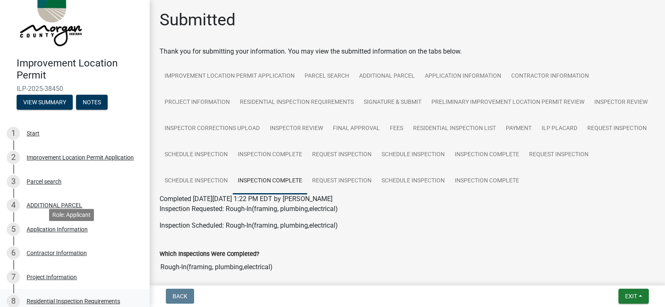
scroll to position [42, 0]
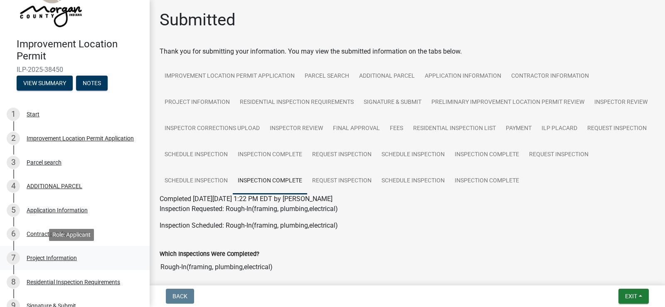
click at [61, 258] on div "Project Information" at bounding box center [52, 258] width 50 height 6
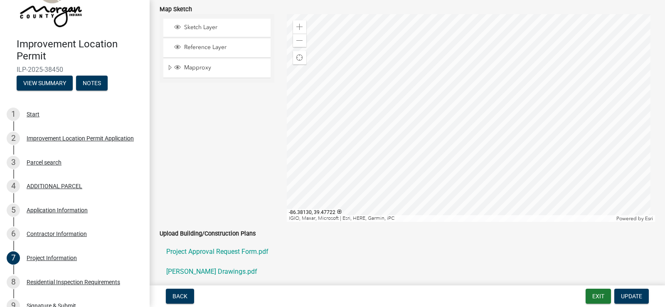
scroll to position [1703, 0]
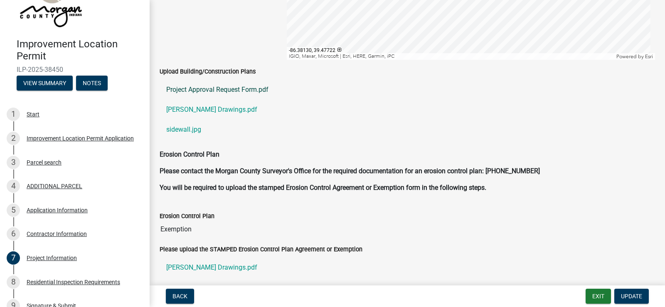
click at [208, 88] on link "Project Approval Request Form.pdf" at bounding box center [406, 90] width 495 height 20
click at [201, 107] on link "[PERSON_NAME] Drawings.pdf" at bounding box center [406, 110] width 495 height 20
click at [186, 128] on link "sidewall.jpg" at bounding box center [406, 130] width 495 height 20
click at [209, 108] on link "[PERSON_NAME] Drawings.pdf" at bounding box center [406, 110] width 495 height 20
click at [264, 88] on link "Project Approval Request Form.pdf" at bounding box center [406, 90] width 495 height 20
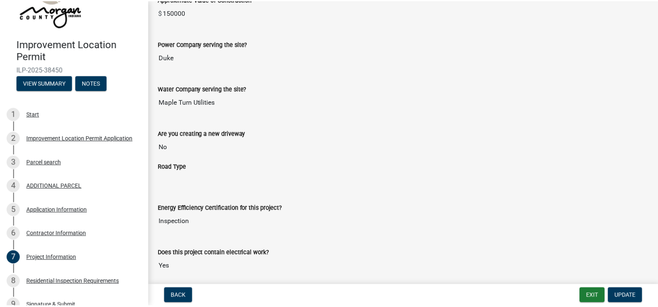
scroll to position [748, 0]
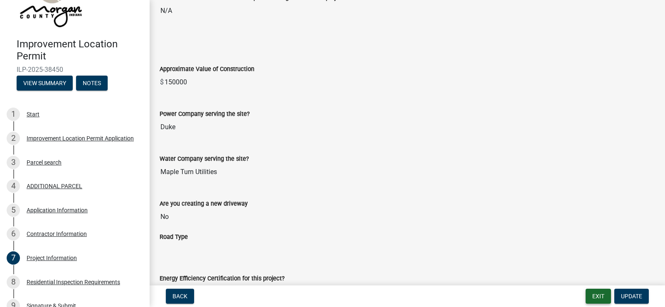
click at [599, 300] on button "Exit" at bounding box center [597, 296] width 25 height 15
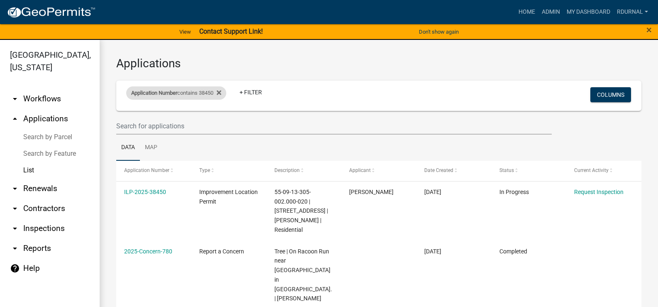
click at [200, 94] on div "Application Number contains 38450" at bounding box center [176, 92] width 100 height 13
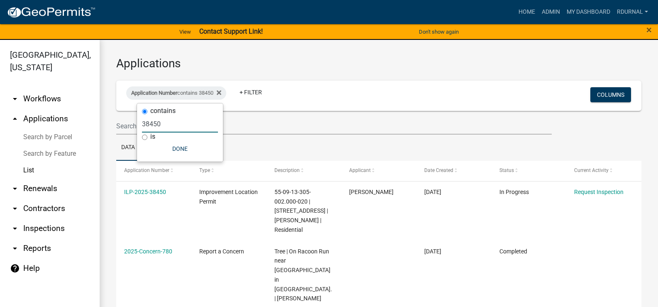
click at [178, 123] on input "38450" at bounding box center [180, 123] width 76 height 17
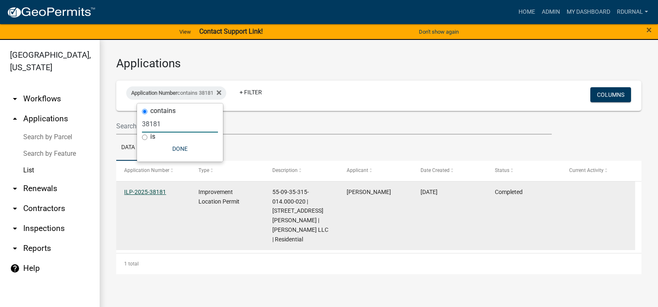
type input "38181"
click at [151, 193] on link "ILP-2025-38181" at bounding box center [145, 192] width 42 height 7
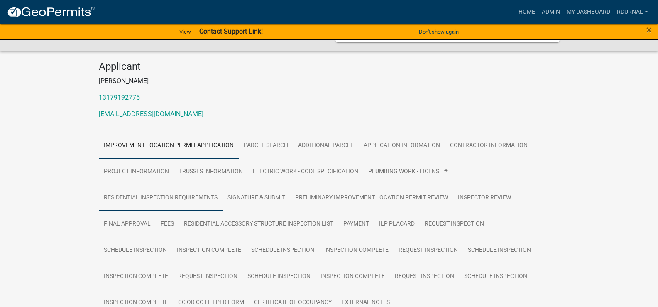
scroll to position [166, 0]
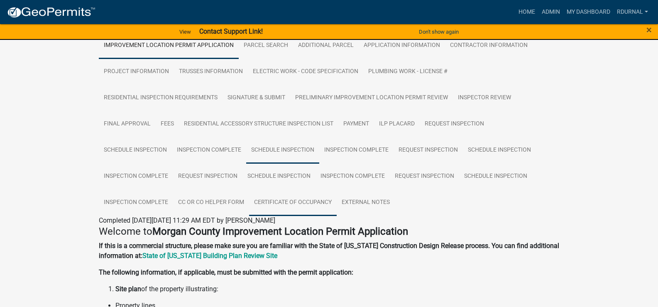
drag, startPoint x: 309, startPoint y: 198, endPoint x: 317, endPoint y: 196, distance: 7.6
click at [309, 198] on link "Certificate of Occupancy" at bounding box center [293, 202] width 88 height 27
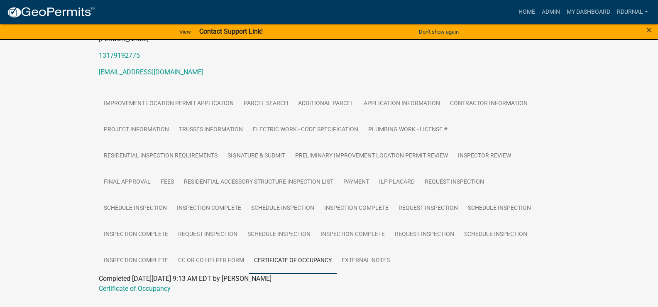
scroll to position [128, 0]
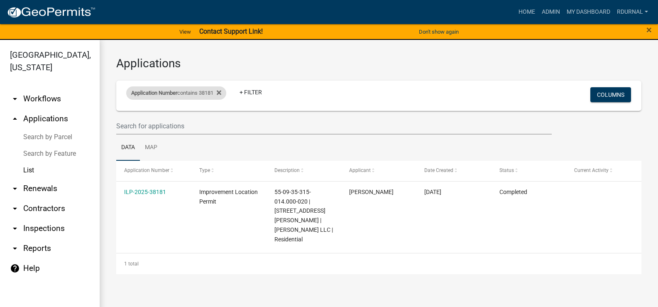
click at [194, 94] on div "Application Number contains 38181" at bounding box center [176, 92] width 100 height 13
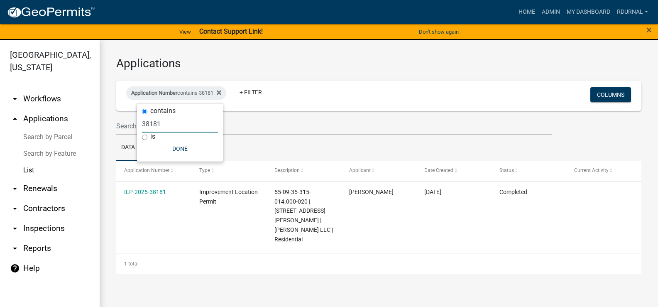
drag, startPoint x: 171, startPoint y: 127, endPoint x: 161, endPoint y: 122, distance: 11.5
click at [171, 126] on input "38181" at bounding box center [180, 123] width 76 height 17
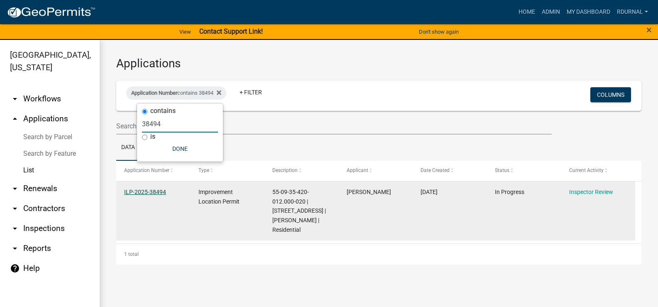
type input "38494"
click at [147, 189] on link "ILP-2025-38494" at bounding box center [145, 192] width 42 height 7
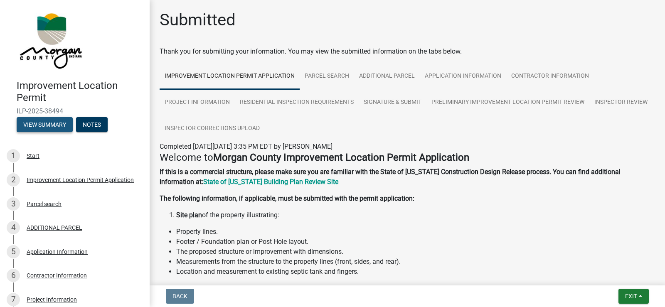
click at [56, 122] on button "View Summary" at bounding box center [45, 124] width 56 height 15
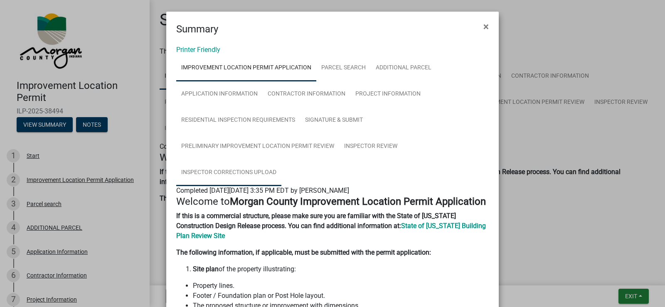
click at [251, 171] on link "Inspector Corrections Upload" at bounding box center [228, 172] width 105 height 27
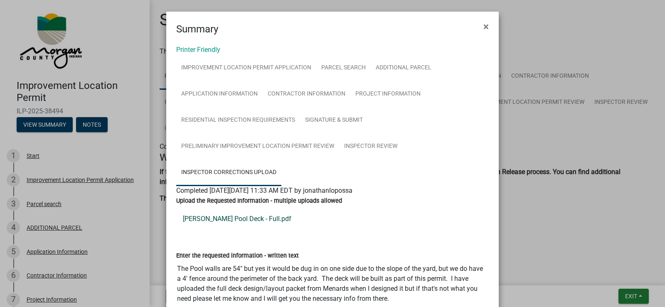
click at [244, 217] on link "[PERSON_NAME] Pool Deck - Full.pdf" at bounding box center [332, 219] width 312 height 20
click at [483, 26] on span "×" at bounding box center [485, 27] width 5 height 12
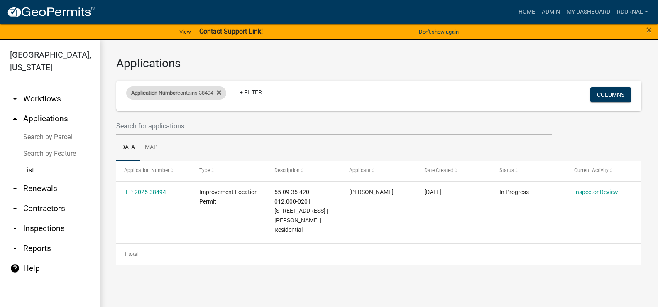
click at [204, 97] on div "Application Number contains 38494" at bounding box center [176, 92] width 100 height 13
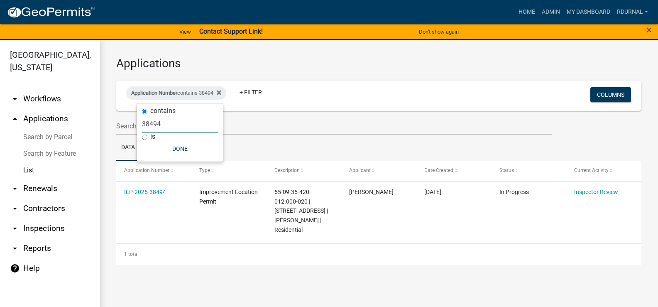
click at [169, 123] on input "38494" at bounding box center [180, 123] width 76 height 17
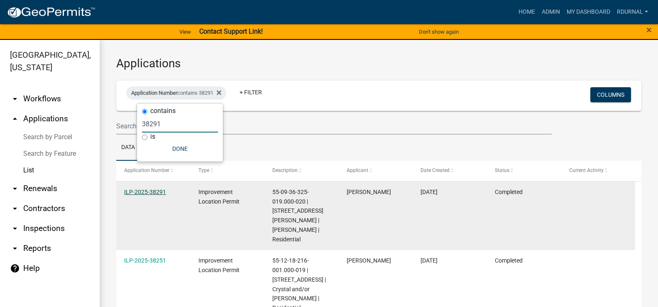
type input "38291"
click at [156, 189] on link "ILP-2025-38291" at bounding box center [145, 192] width 42 height 7
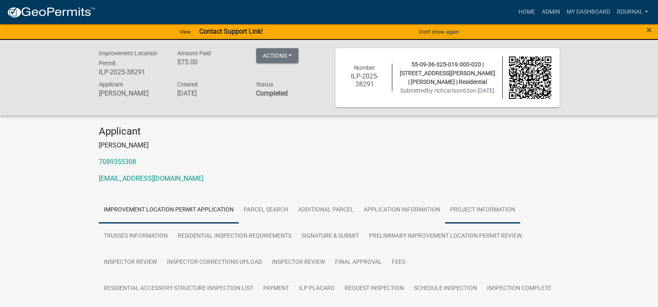
click at [470, 209] on link "Project Information" at bounding box center [482, 210] width 75 height 27
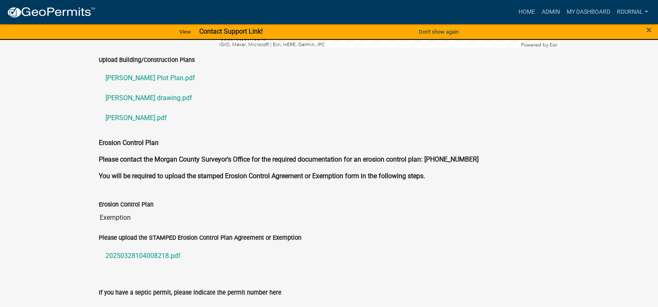
scroll to position [1744, 0]
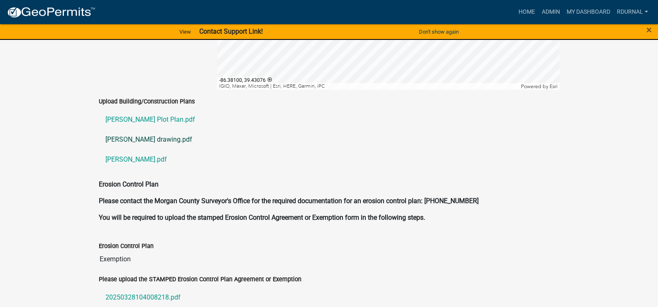
click at [147, 130] on link "[PERSON_NAME] drawing.pdf" at bounding box center [329, 140] width 461 height 20
click at [129, 150] on link "[PERSON_NAME].pdf" at bounding box center [329, 160] width 461 height 20
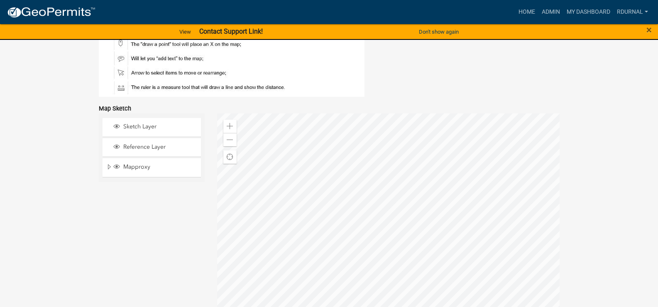
scroll to position [1620, 0]
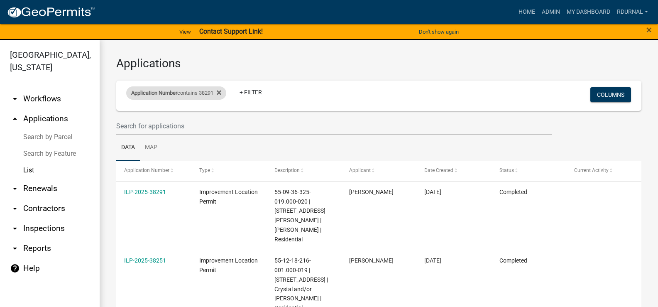
click at [179, 92] on div "Application Number contains 38291" at bounding box center [176, 92] width 100 height 13
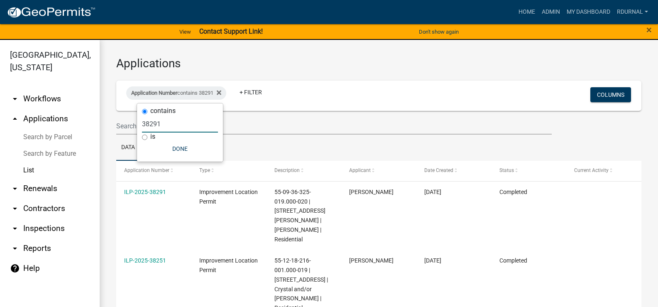
click at [184, 121] on input "38291" at bounding box center [180, 123] width 76 height 17
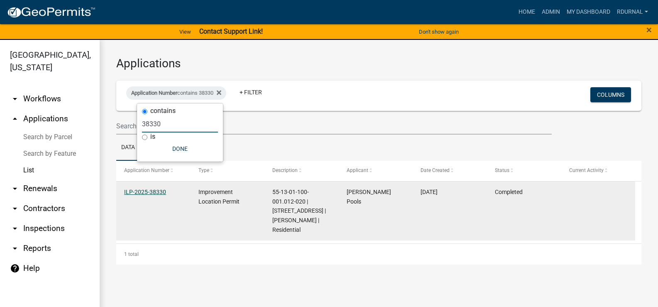
type input "38330"
click at [150, 193] on link "ILP-2025-38330" at bounding box center [145, 192] width 42 height 7
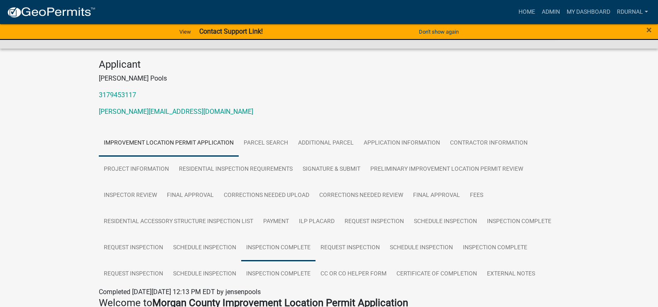
scroll to position [83, 0]
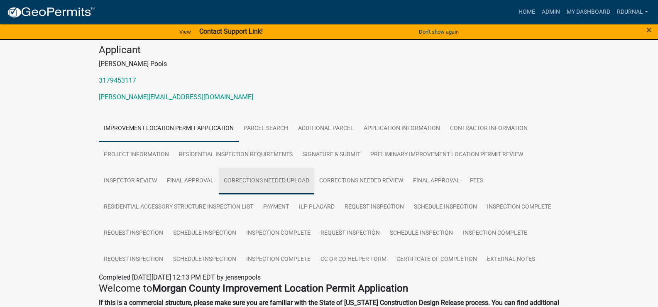
click at [282, 182] on link "Corrections Needed Upload" at bounding box center [267, 181] width 96 height 27
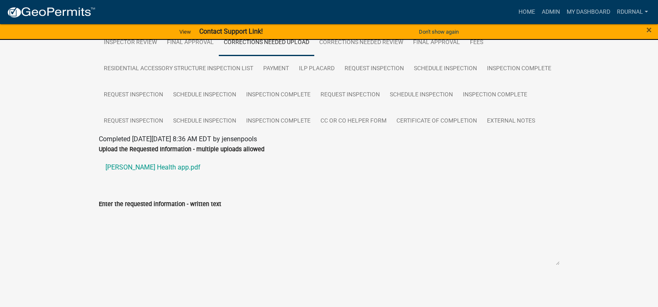
scroll to position [14, 0]
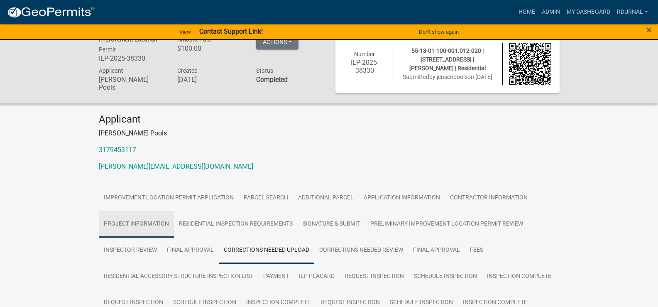
click at [158, 225] on link "Project Information" at bounding box center [136, 224] width 75 height 27
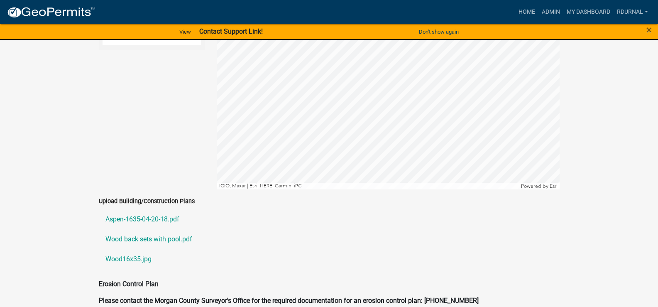
scroll to position [1717, 0]
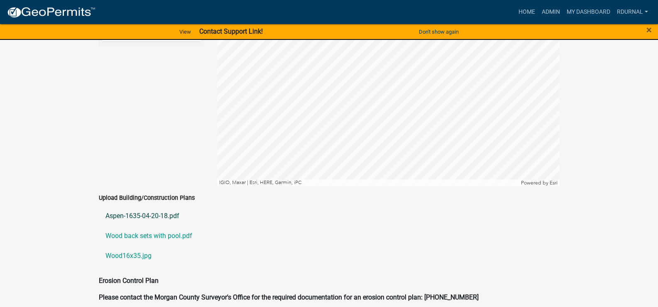
click at [141, 207] on link "Aspen-1635-04-20-18.pdf" at bounding box center [329, 216] width 461 height 20
click at [162, 226] on link "Wood back sets with pool.pdf" at bounding box center [329, 236] width 461 height 20
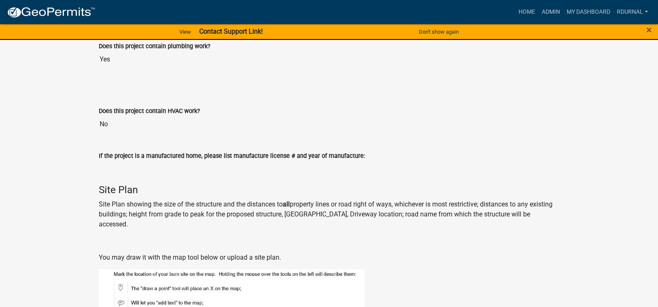
scroll to position [1301, 0]
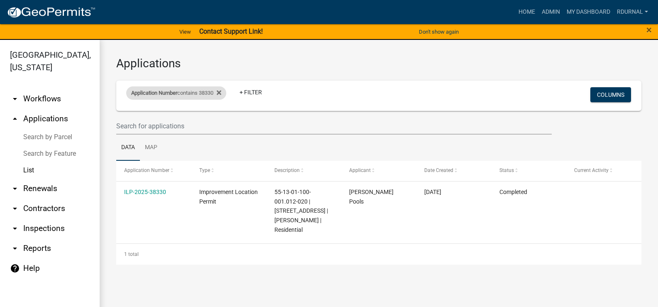
click at [181, 92] on div "Application Number contains 38330" at bounding box center [176, 92] width 100 height 13
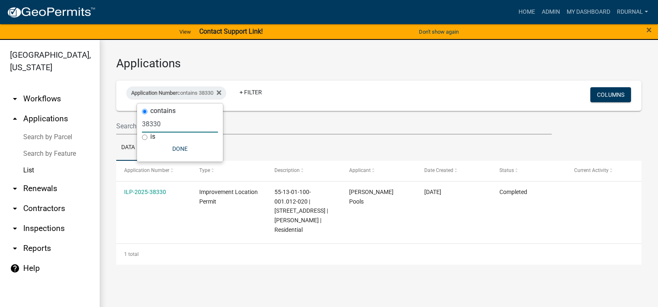
drag, startPoint x: 182, startPoint y: 128, endPoint x: 177, endPoint y: 126, distance: 5.4
click at [182, 128] on input "38330" at bounding box center [180, 123] width 76 height 17
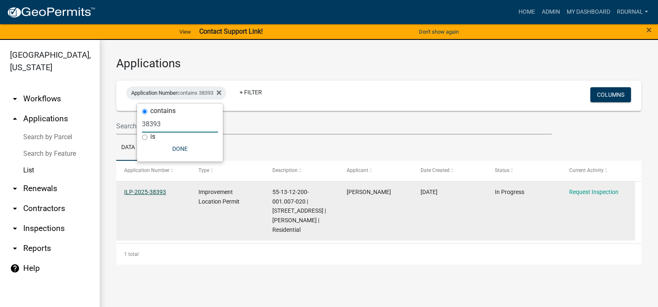
type input "38393"
click at [154, 194] on link "ILP-2025-38393" at bounding box center [145, 192] width 42 height 7
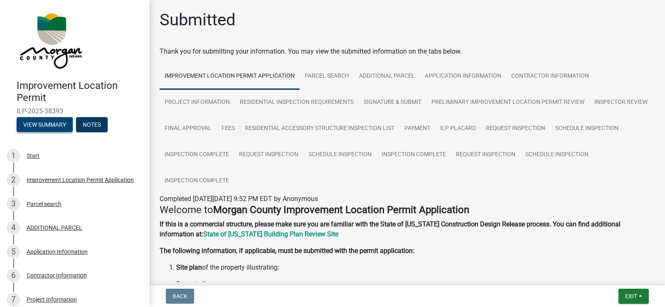
click at [54, 125] on button "View Summary" at bounding box center [45, 124] width 56 height 15
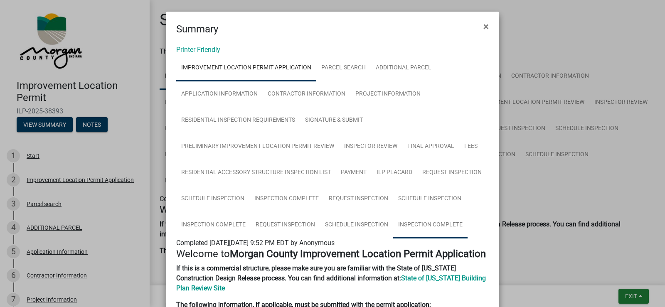
click at [419, 226] on link "Inspection Complete" at bounding box center [430, 225] width 74 height 27
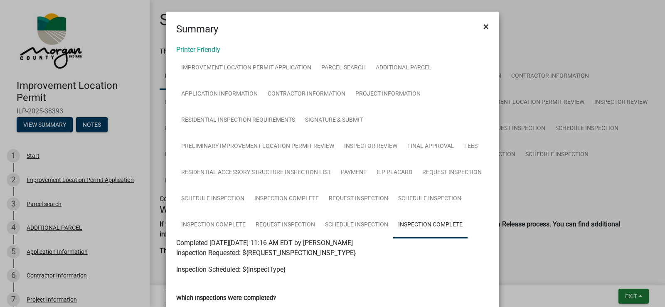
click at [483, 27] on span "×" at bounding box center [485, 27] width 5 height 12
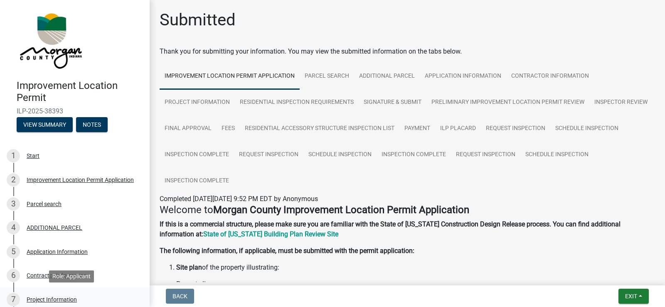
click at [48, 302] on div "Project Information" at bounding box center [52, 300] width 50 height 6
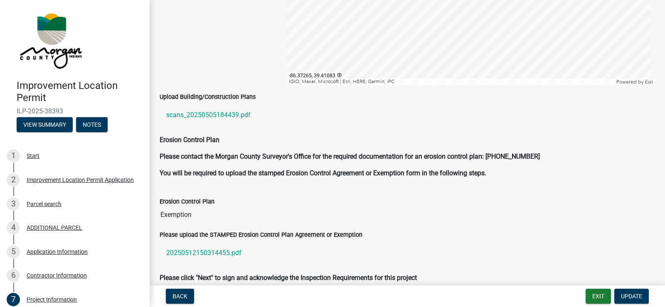
scroll to position [1744, 0]
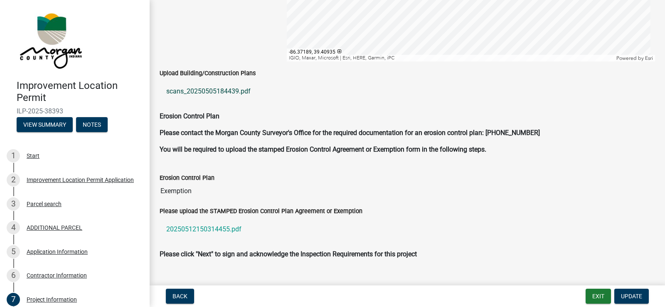
click at [225, 91] on link "scans_20250505184439.pdf" at bounding box center [406, 91] width 495 height 20
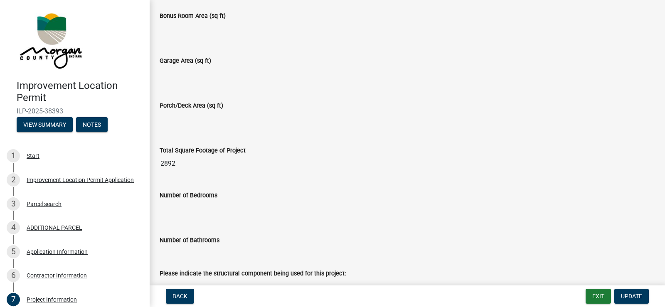
scroll to position [623, 0]
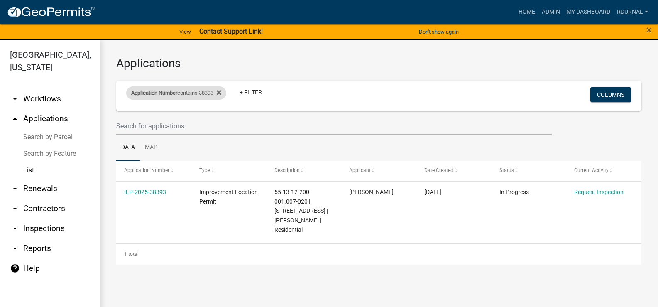
click at [186, 96] on div "Application Number contains 38393" at bounding box center [176, 92] width 100 height 13
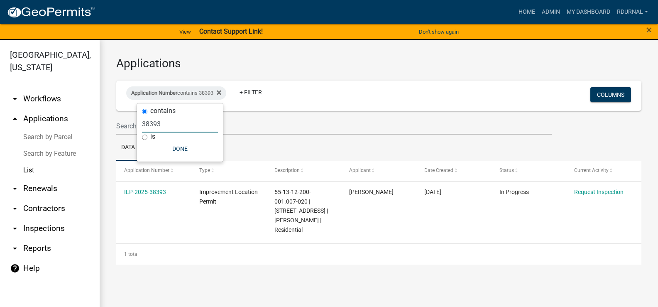
click at [201, 119] on input "38393" at bounding box center [180, 123] width 76 height 17
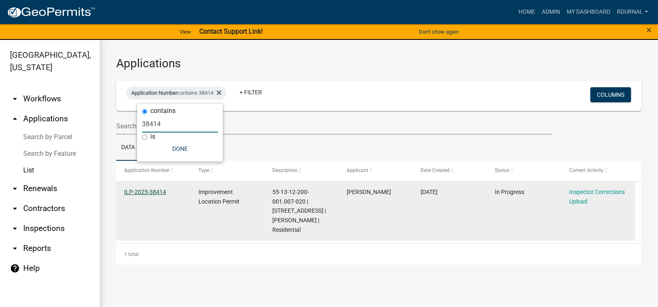
type input "38414"
click at [153, 192] on link "ILP-2025-38414" at bounding box center [145, 192] width 42 height 7
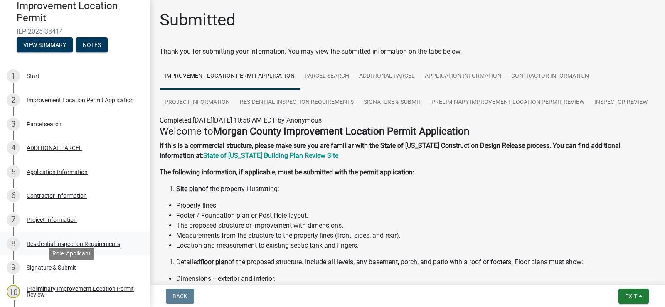
scroll to position [83, 0]
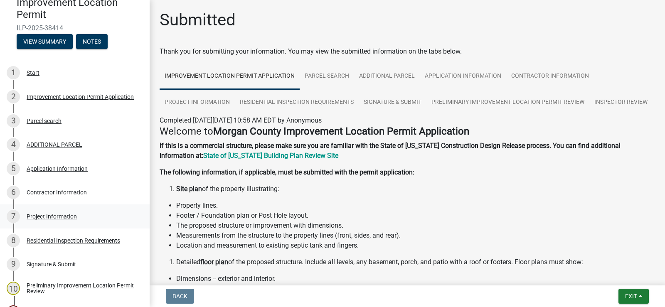
click at [62, 216] on div "Project Information" at bounding box center [52, 216] width 50 height 6
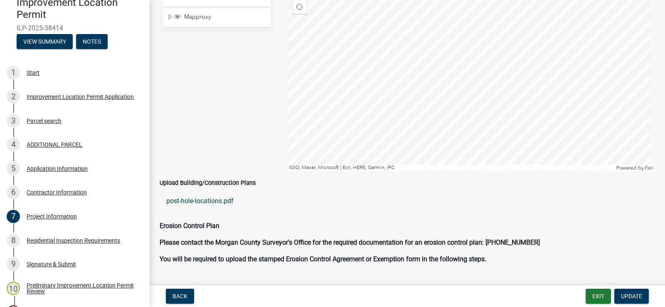
scroll to position [1537, 0]
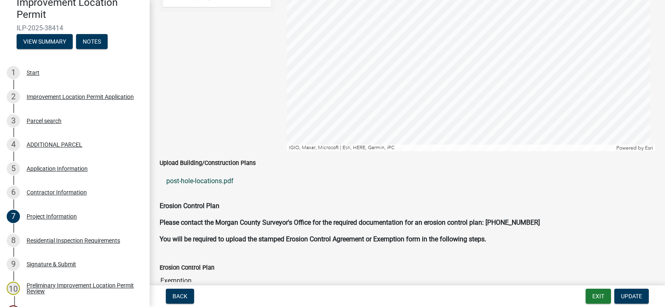
click at [225, 182] on link "post-hole-locations.pdf" at bounding box center [406, 181] width 495 height 20
